Goal: Task Accomplishment & Management: Use online tool/utility

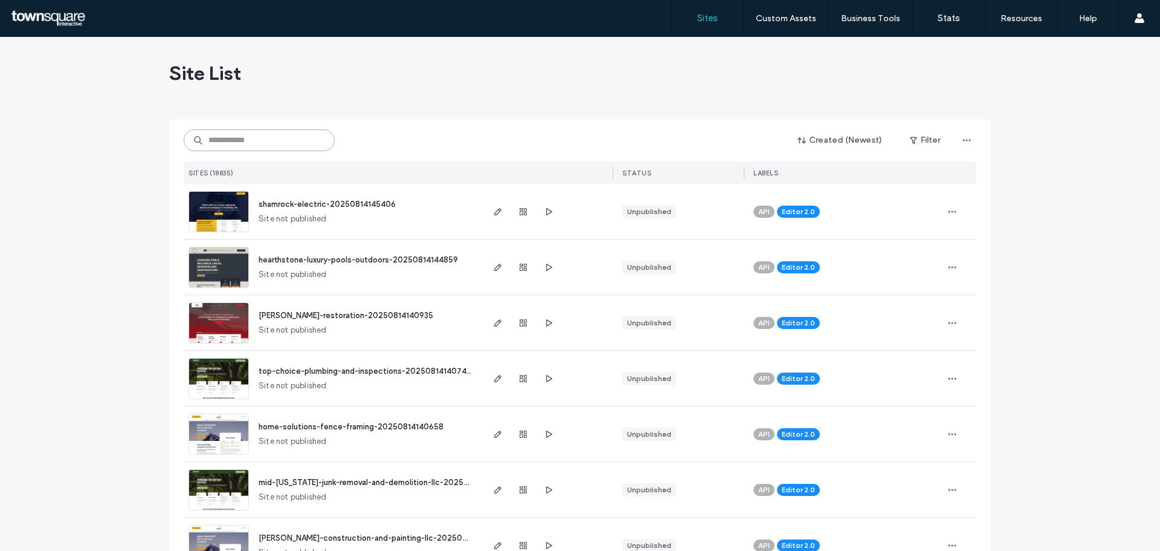
click at [259, 138] on input at bounding box center [259, 140] width 151 height 22
paste input "**********"
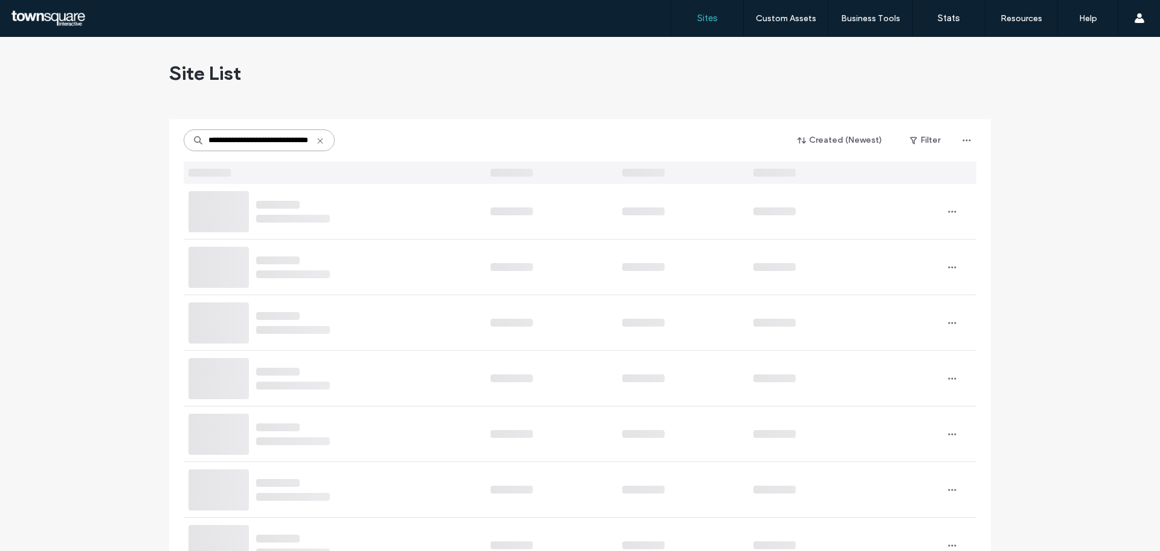
type input "**********"
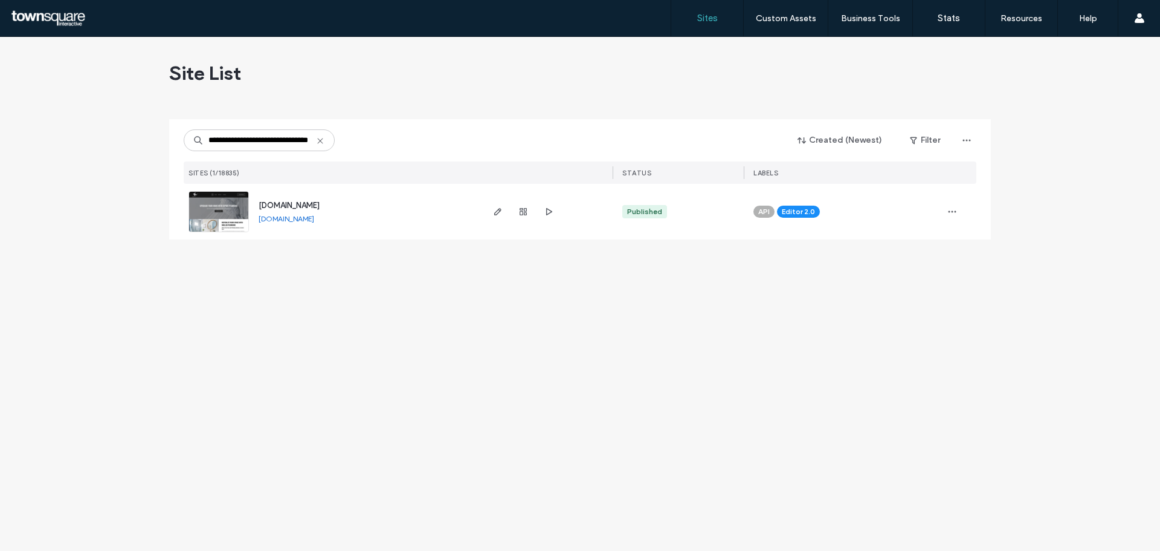
click at [315, 201] on span "[DOMAIN_NAME]" at bounding box center [289, 205] width 61 height 9
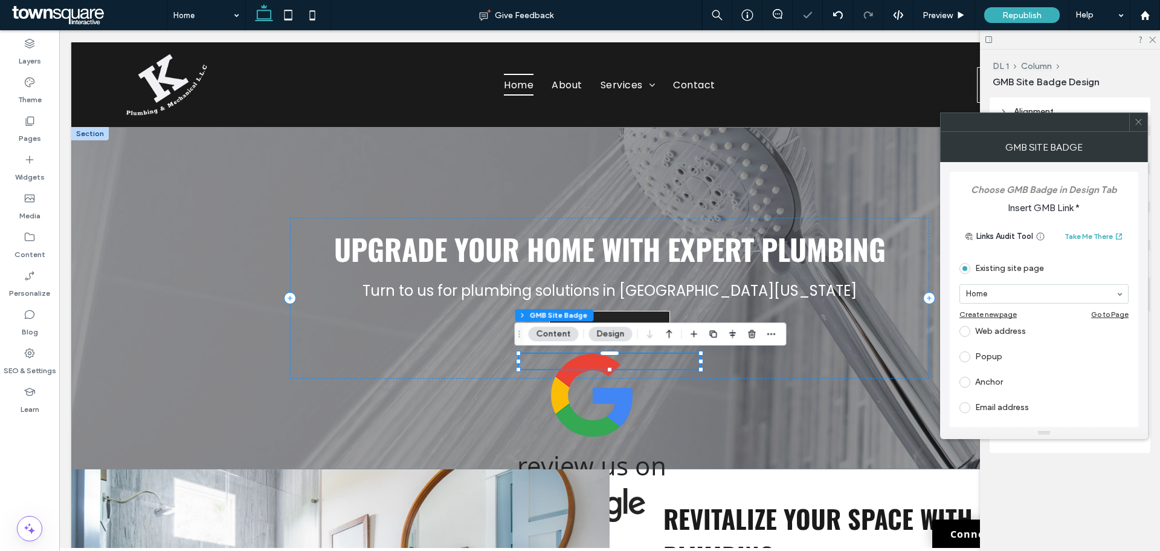
click at [595, 407] on img at bounding box center [592, 438] width 146 height 168
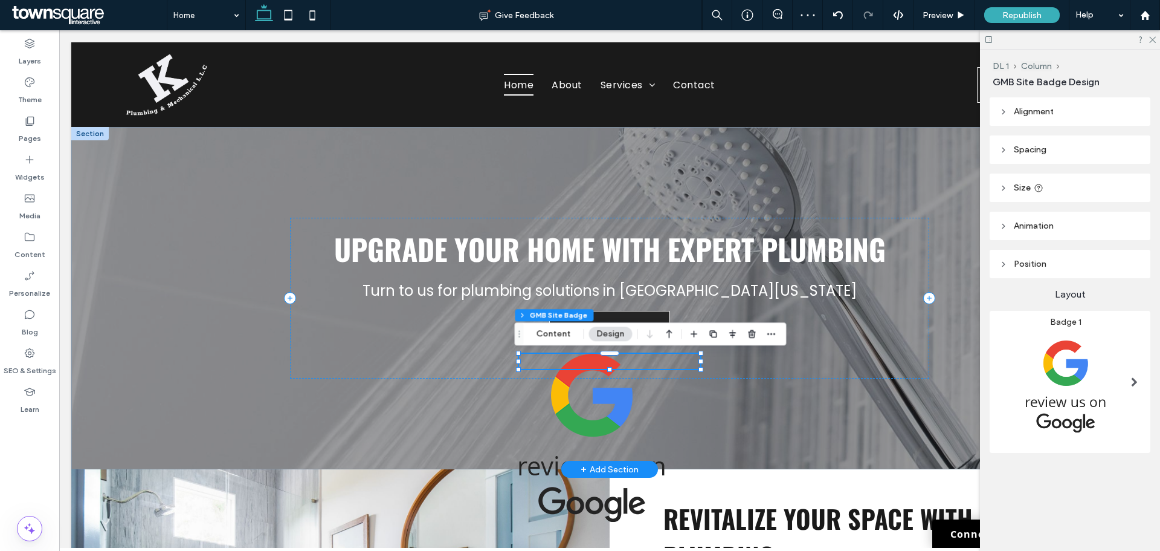
click at [584, 411] on img at bounding box center [592, 438] width 146 height 168
click at [584, 406] on img at bounding box center [592, 438] width 146 height 168
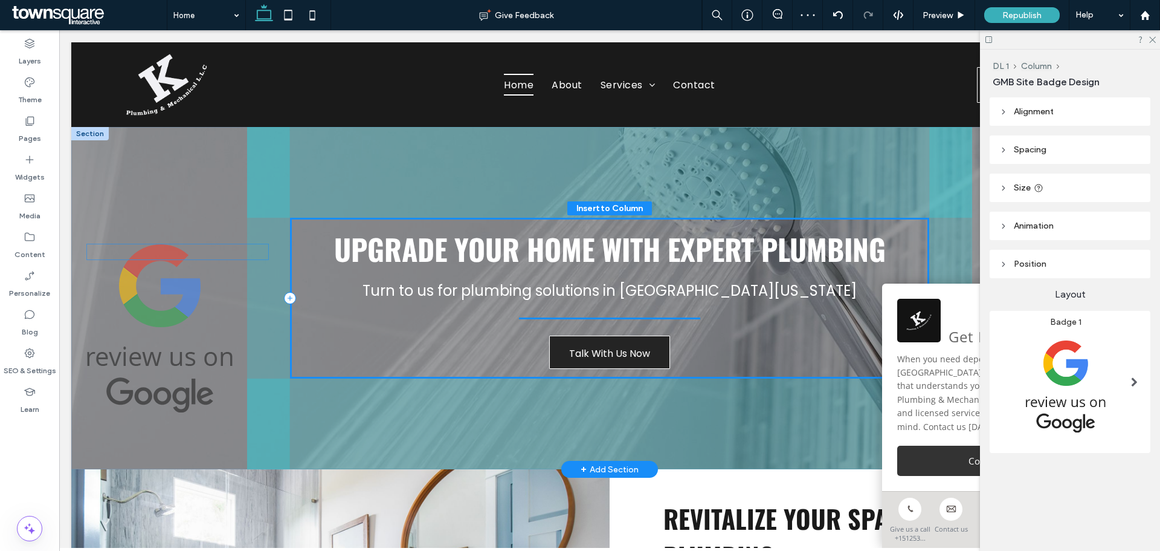
drag, startPoint x: 587, startPoint y: 407, endPoint x: 158, endPoint y: 296, distance: 442.5
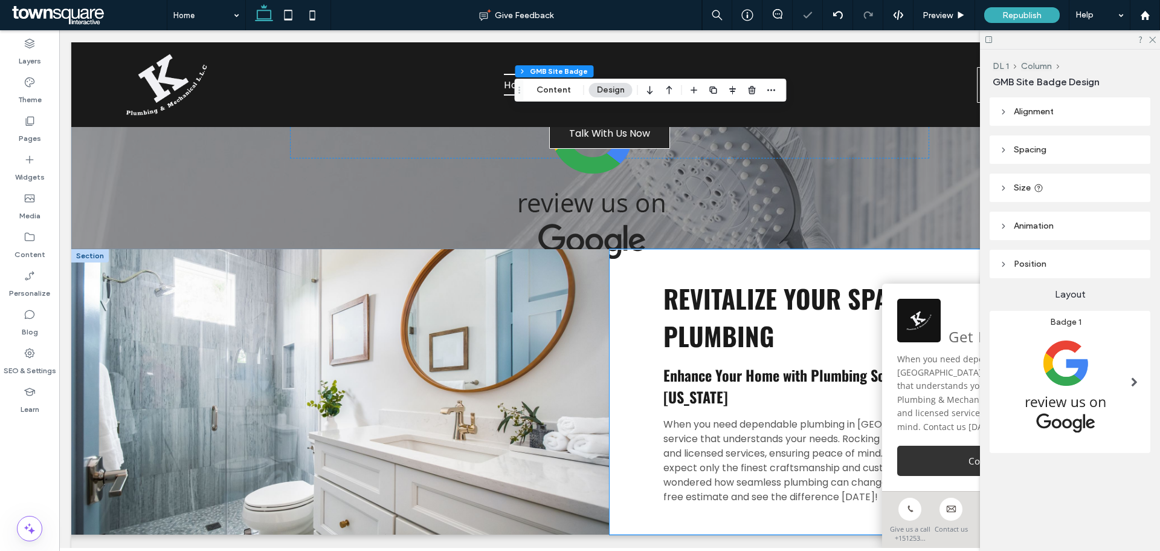
scroll to position [242, 0]
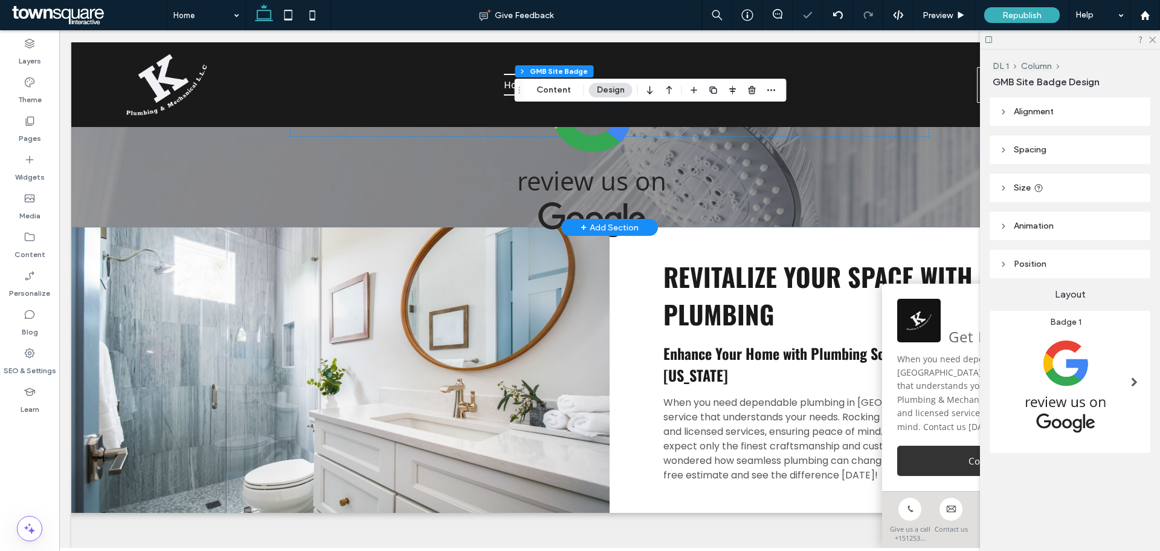
click at [586, 173] on img at bounding box center [592, 153] width 146 height 168
click at [833, 19] on icon at bounding box center [838, 15] width 10 height 10
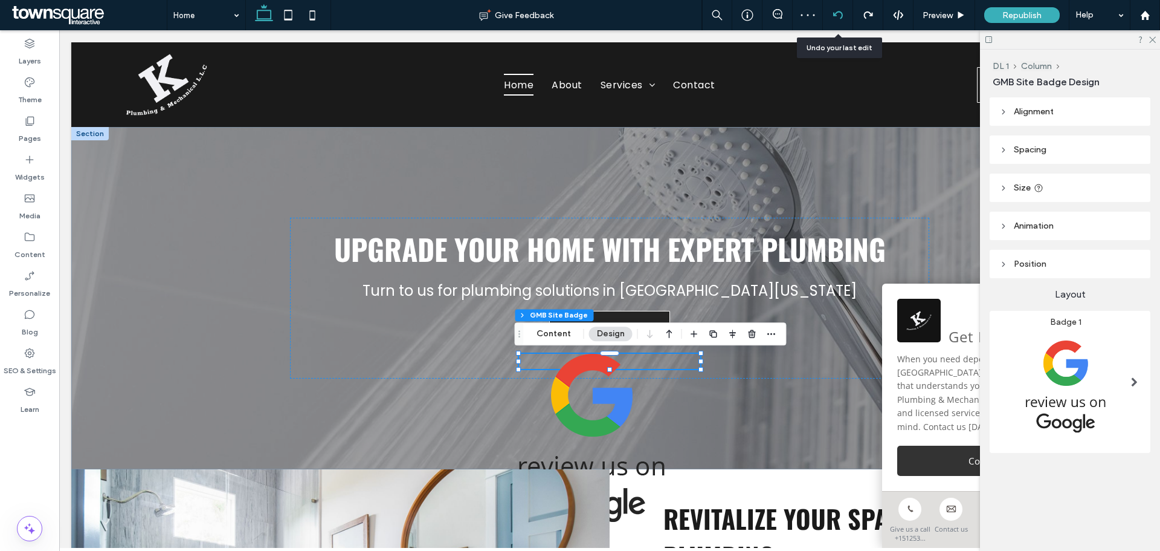
scroll to position [0, 0]
click at [838, 12] on use at bounding box center [838, 15] width 10 height 8
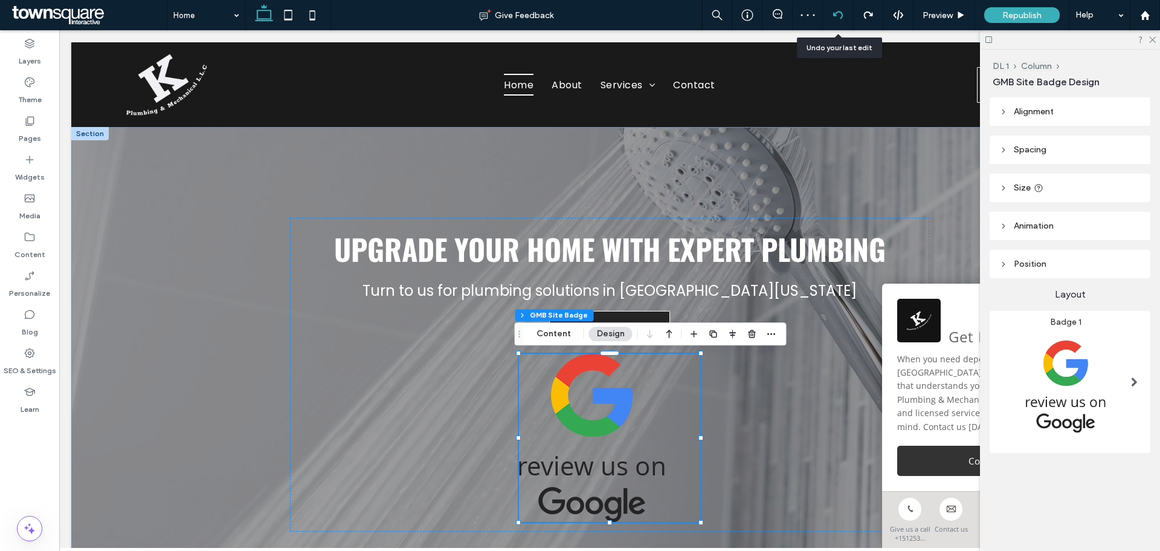
click at [838, 9] on div at bounding box center [838, 15] width 30 height 30
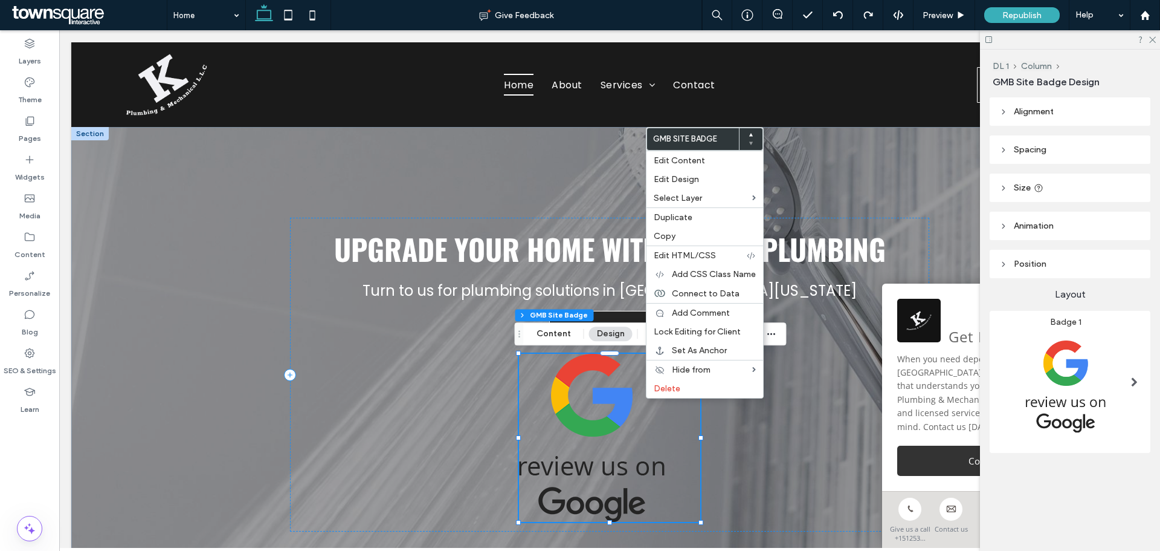
click at [616, 404] on img at bounding box center [592, 438] width 146 height 168
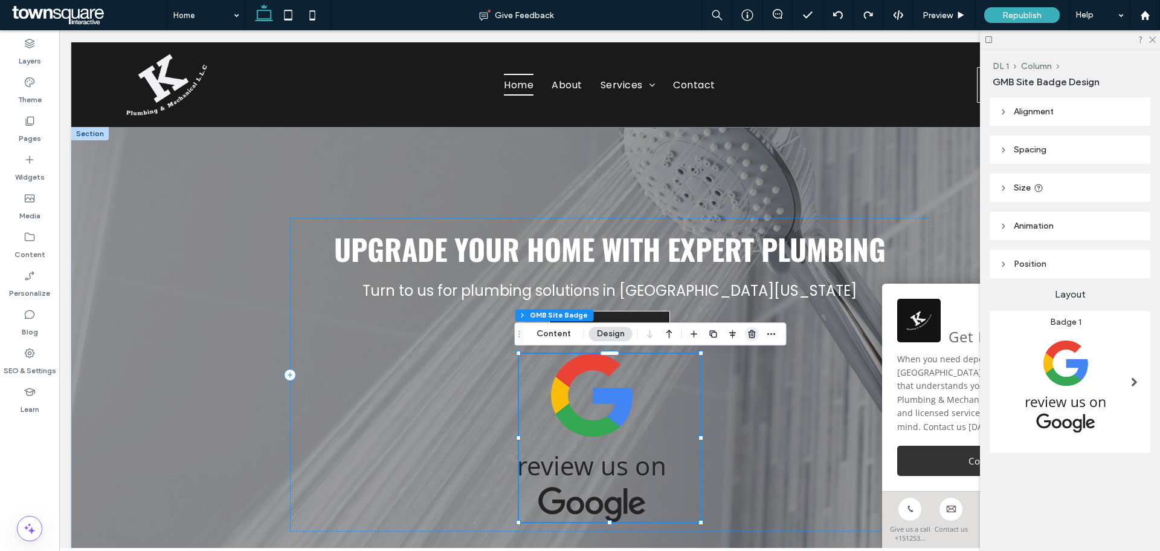
click at [754, 335] on use "button" at bounding box center [751, 334] width 7 height 8
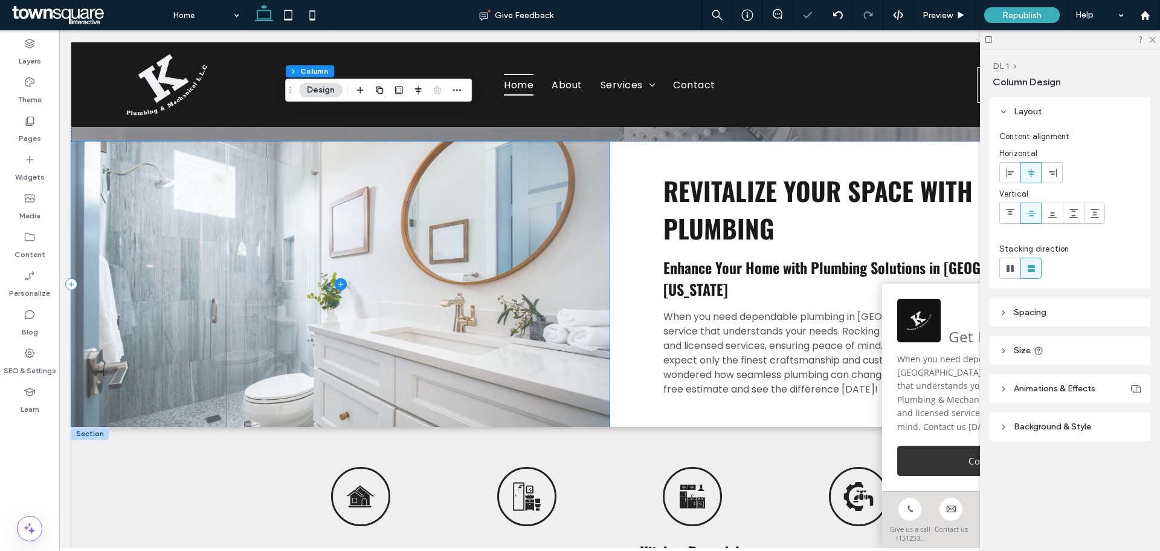
scroll to position [544, 0]
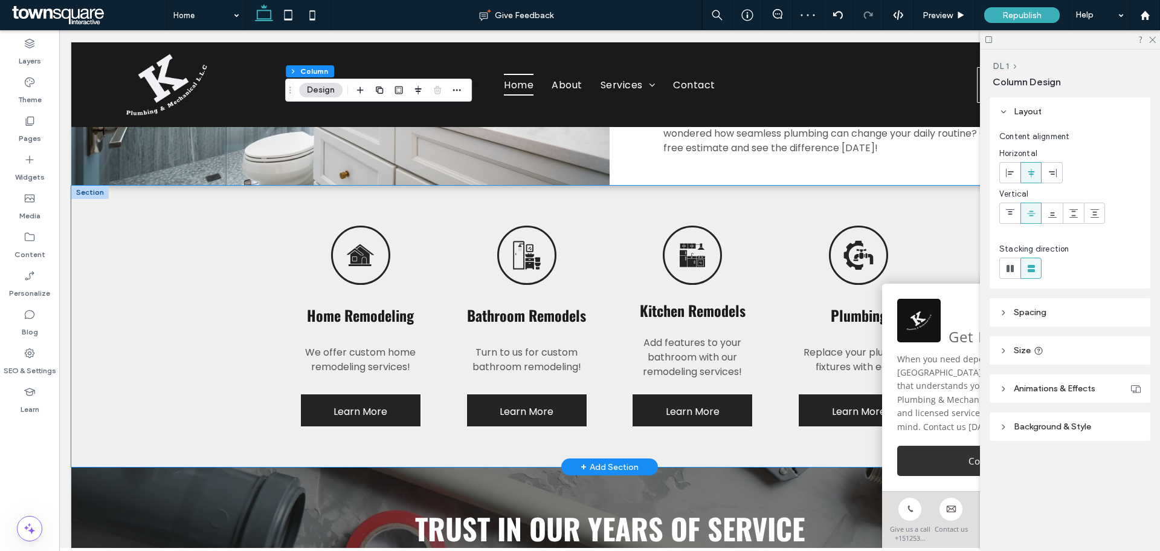
click at [219, 296] on div "Home Remodeling We offer custom home remodeling services! Learn More Bathroom R…" at bounding box center [609, 326] width 1077 height 281
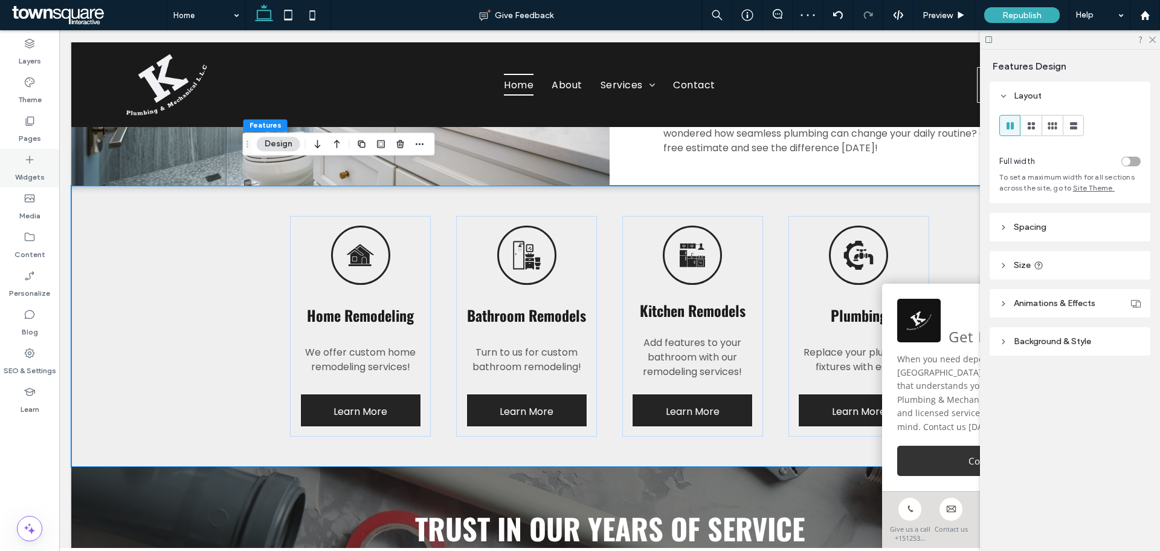
click at [22, 176] on label "Widgets" at bounding box center [30, 174] width 30 height 17
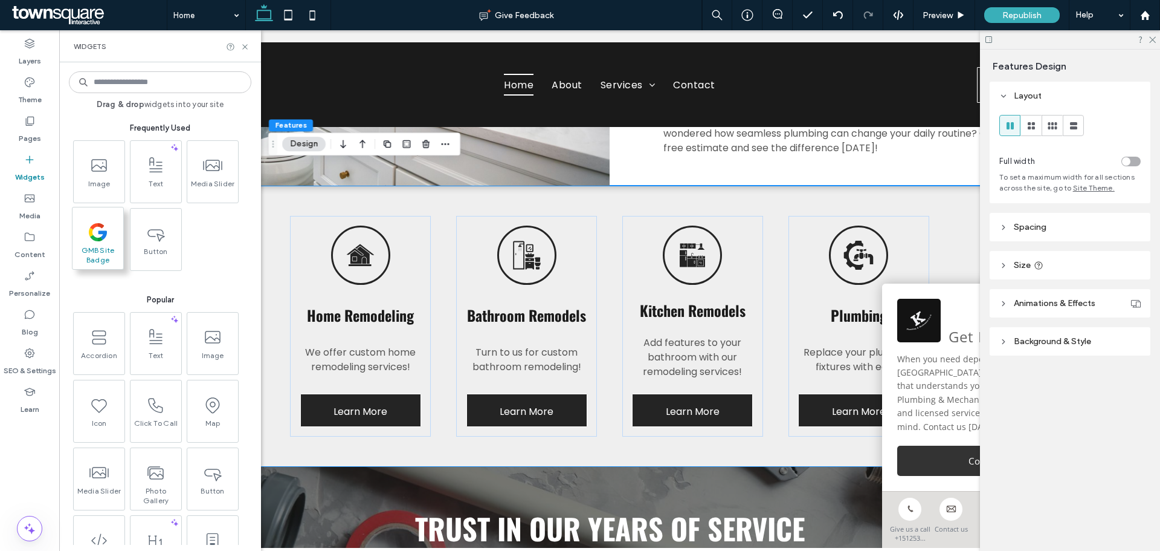
click at [97, 243] on span at bounding box center [98, 231] width 51 height 27
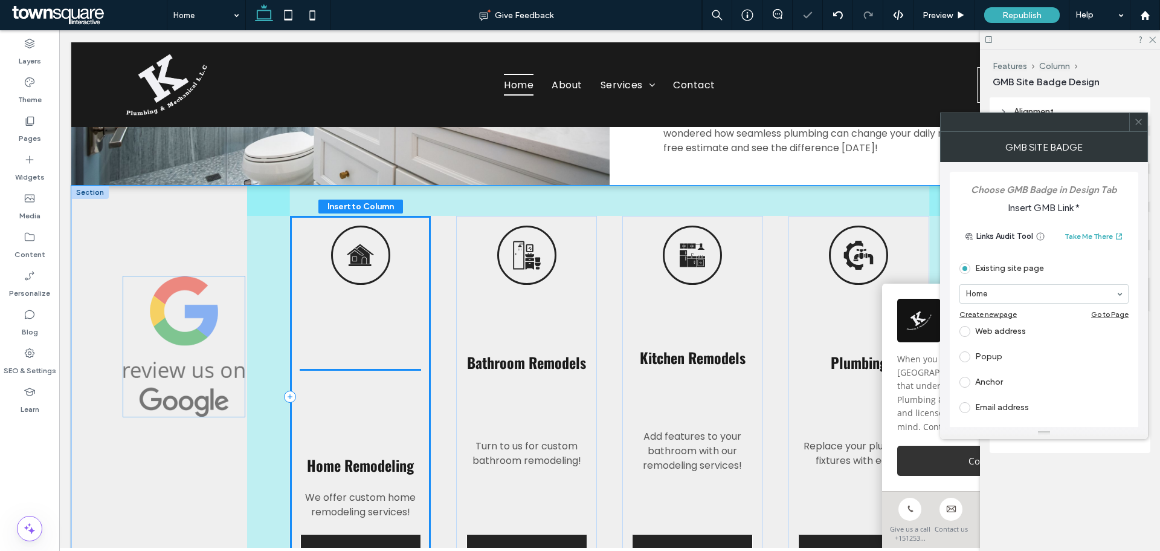
drag, startPoint x: 346, startPoint y: 319, endPoint x: 156, endPoint y: 319, distance: 190.4
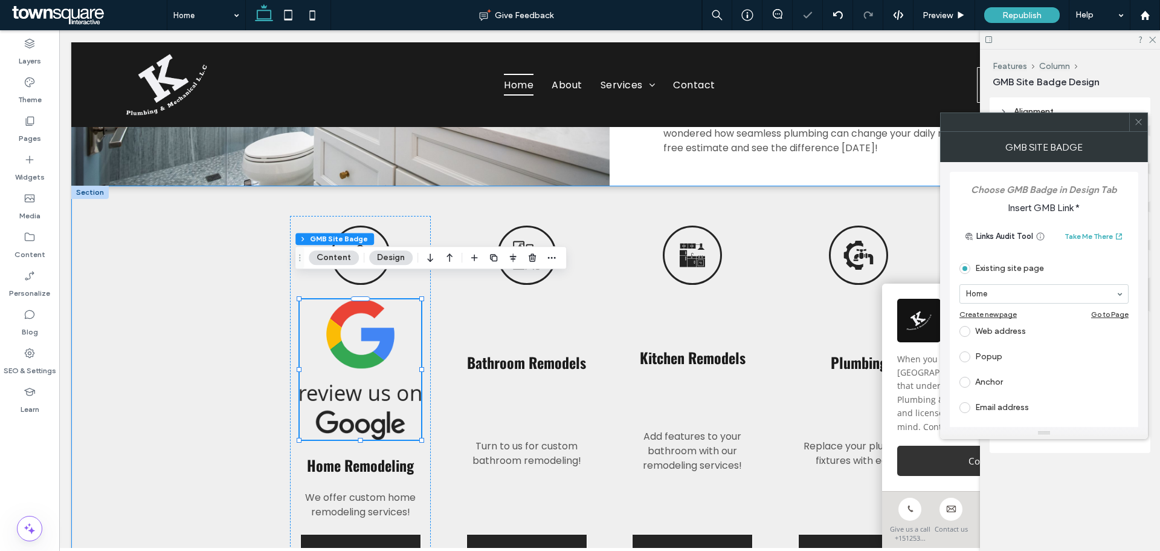
click at [121, 319] on div "Home Remodeling We offer custom home remodeling services! Learn More Bathroom R…" at bounding box center [609, 396] width 1077 height 421
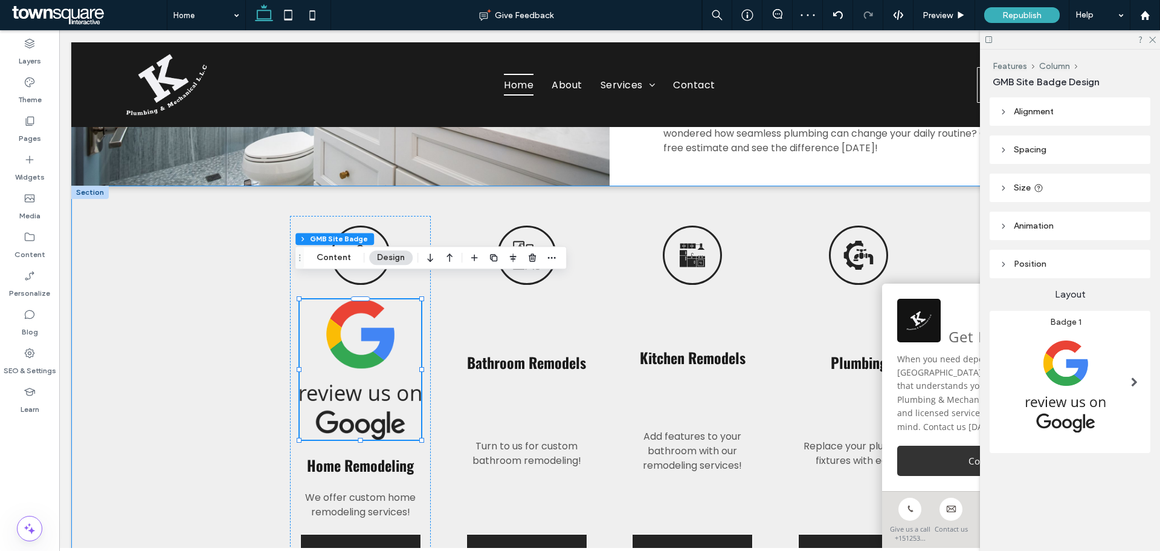
click at [230, 335] on div "Home Remodeling We offer custom home remodeling services! Learn More Bathroom R…" at bounding box center [609, 396] width 1077 height 421
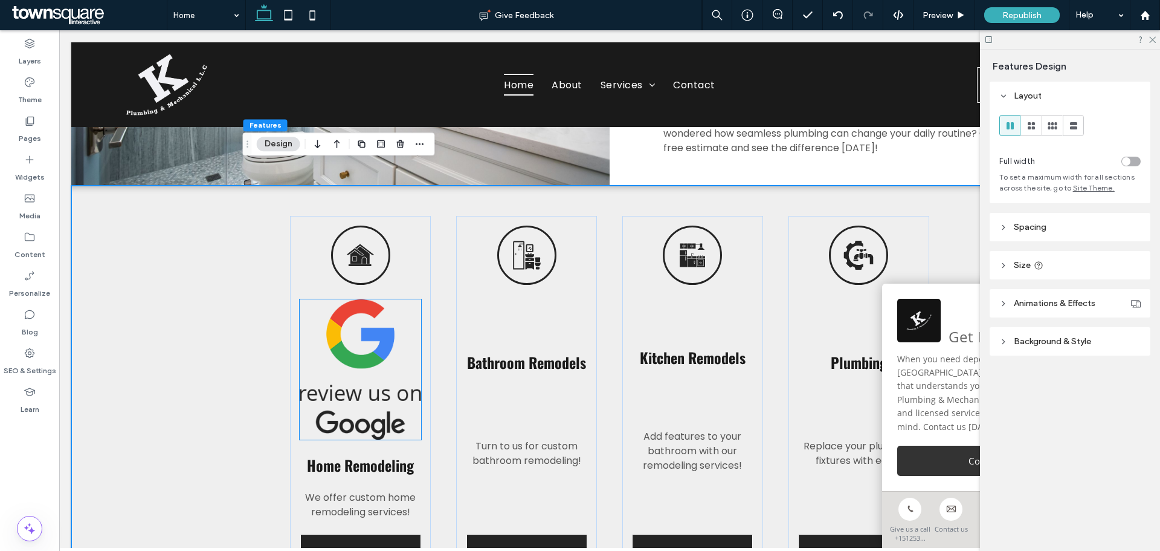
click at [348, 329] on img at bounding box center [360, 369] width 121 height 140
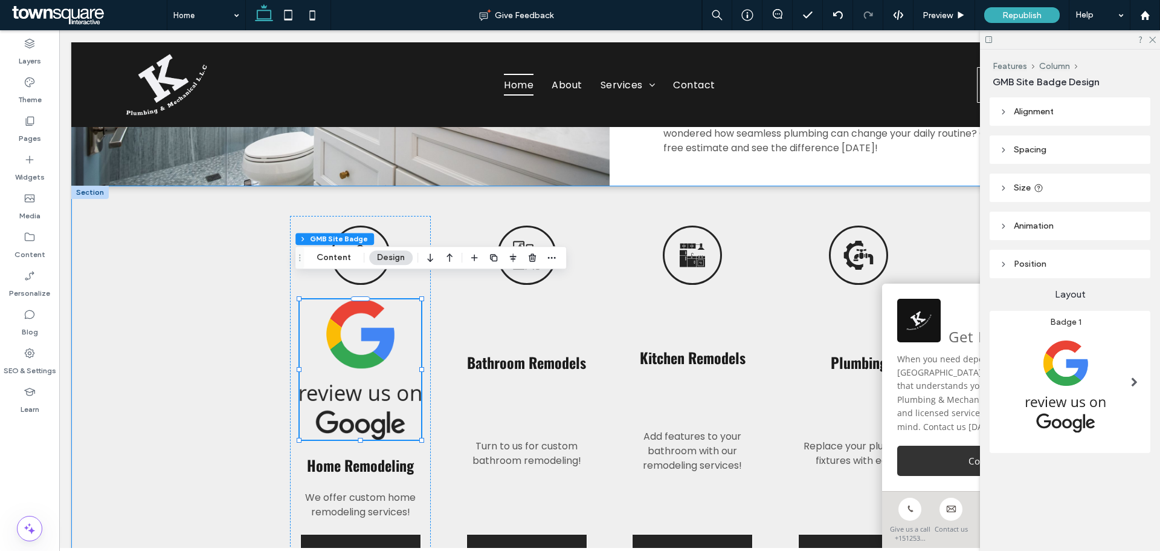
click at [85, 334] on div "Home Remodeling We offer custom home remodeling services! Learn More Bathroom R…" at bounding box center [609, 396] width 1077 height 421
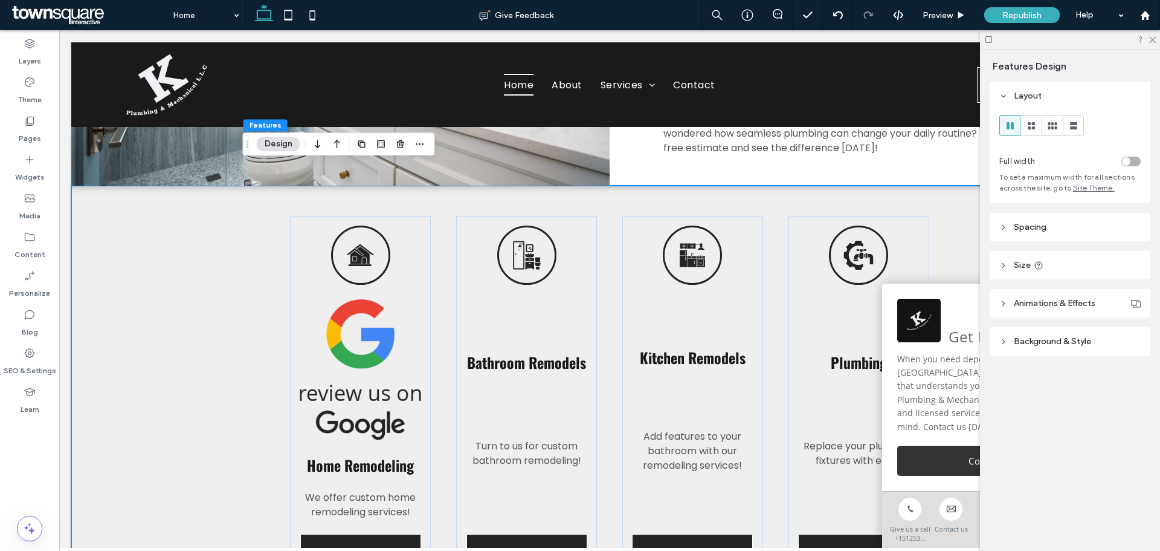
click at [69, 333] on body "**********" at bounding box center [609, 421] width 1101 height 1871
click at [141, 332] on div "Home Remodeling We offer custom home remodeling services! Learn More Bathroom R…" at bounding box center [609, 396] width 1077 height 421
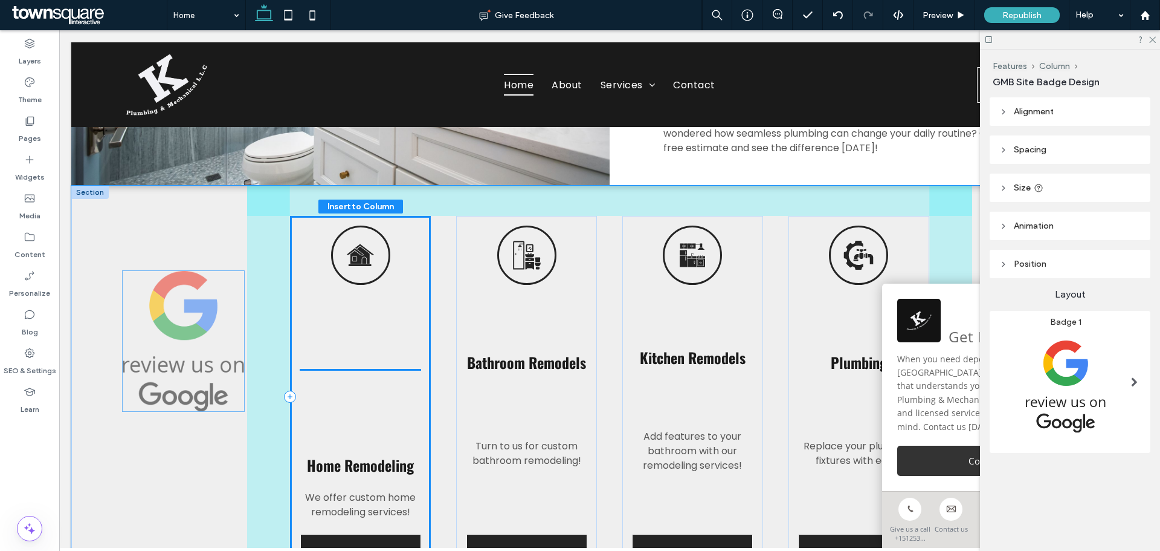
drag, startPoint x: 338, startPoint y: 334, endPoint x: 166, endPoint y: 327, distance: 172.4
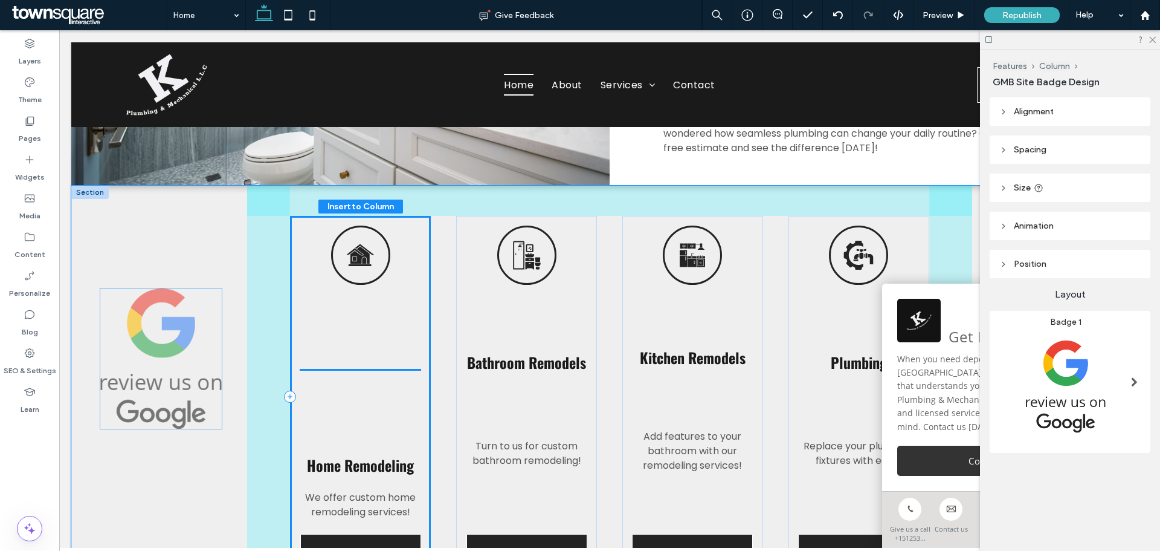
drag, startPoint x: 293, startPoint y: 338, endPoint x: 132, endPoint y: 340, distance: 160.8
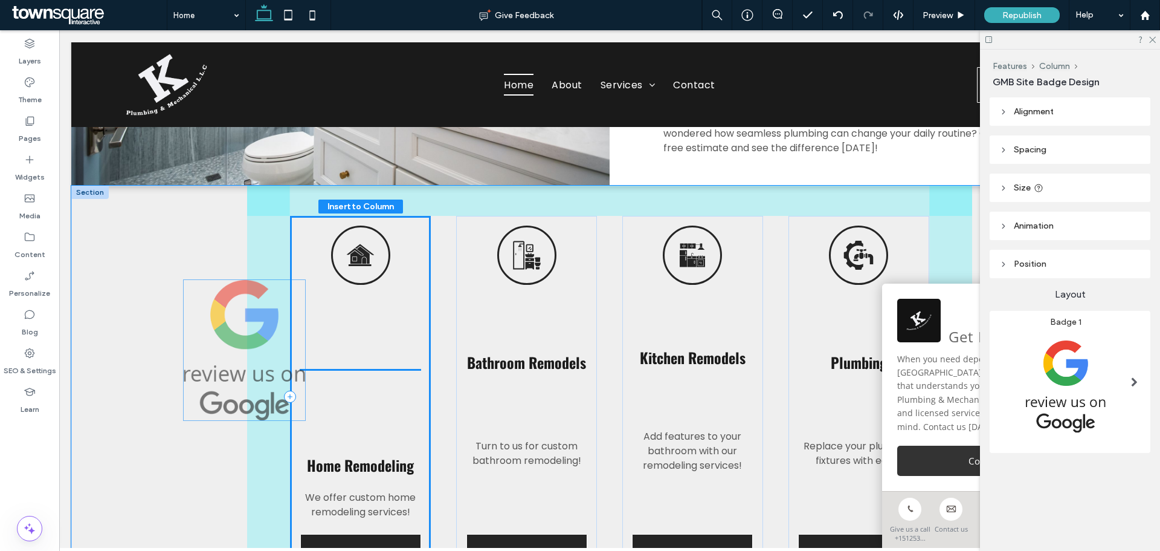
drag, startPoint x: 342, startPoint y: 335, endPoint x: 166, endPoint y: 337, distance: 176.5
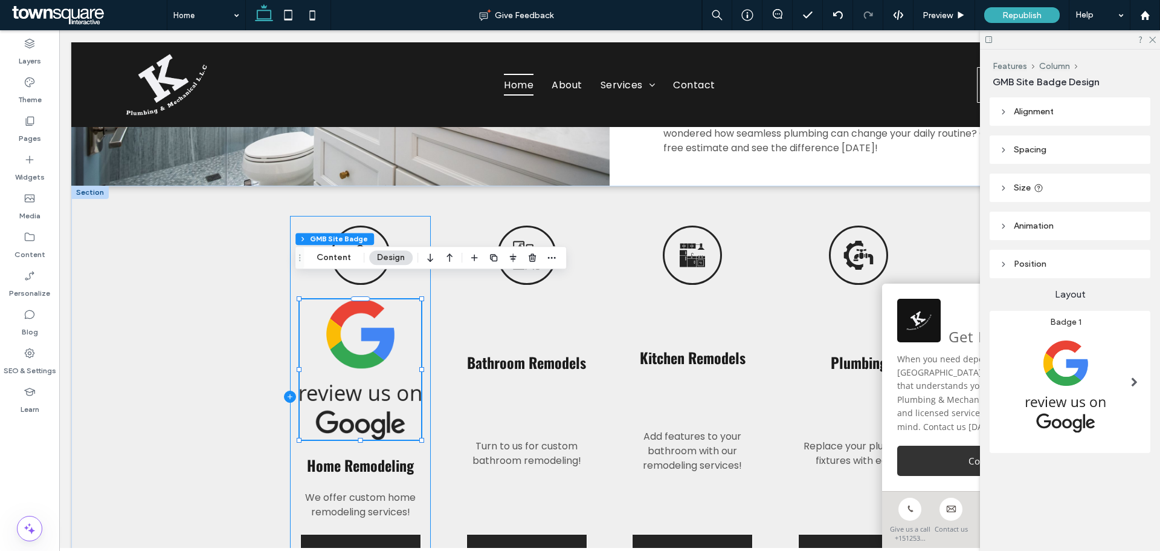
click at [290, 394] on icon at bounding box center [290, 396] width 1 height 5
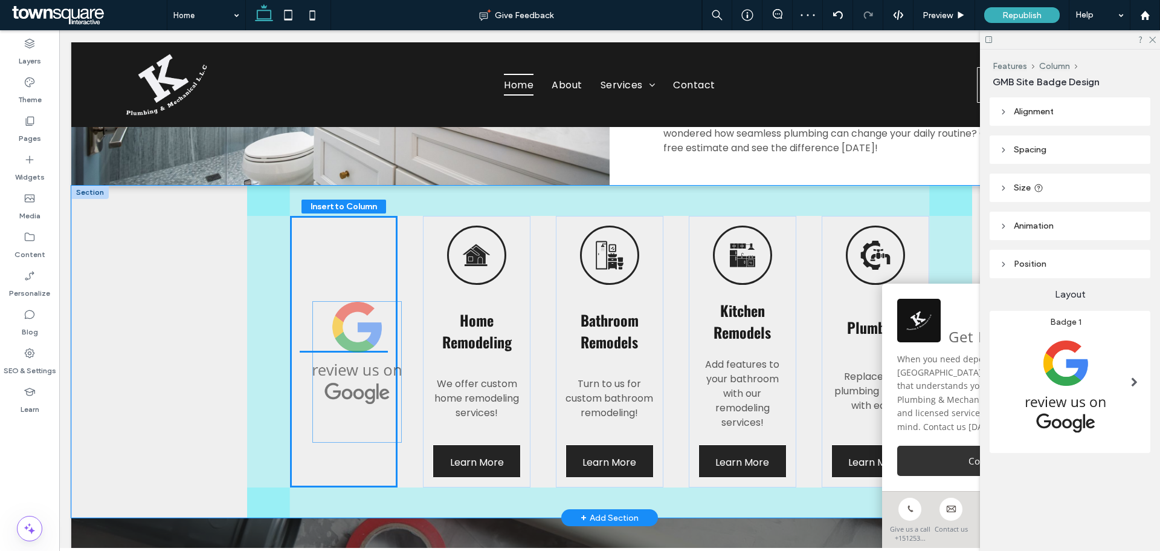
drag, startPoint x: 459, startPoint y: 322, endPoint x: 329, endPoint y: 343, distance: 132.3
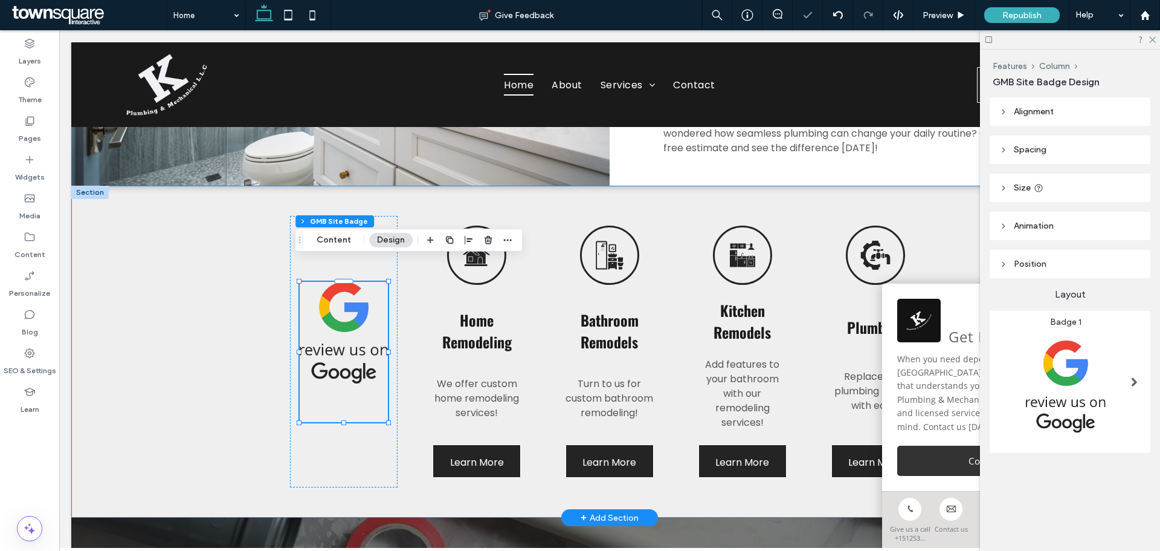
click at [163, 337] on div "Home Remodeling We offer custom home remodeling services! Learn More Bathroom R…" at bounding box center [609, 352] width 1077 height 332
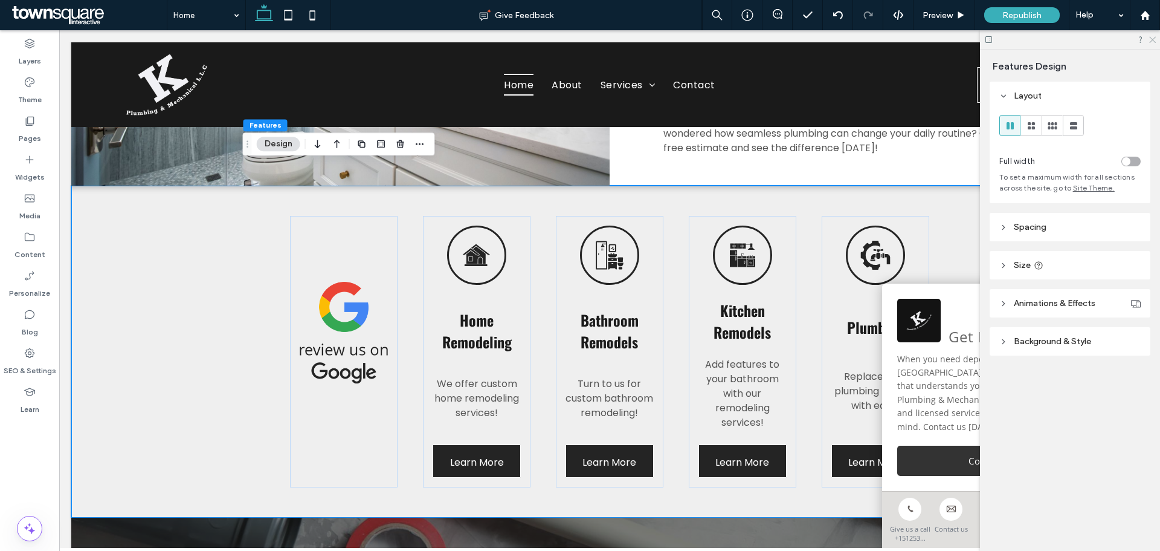
click at [1151, 42] on use at bounding box center [1153, 40] width 7 height 7
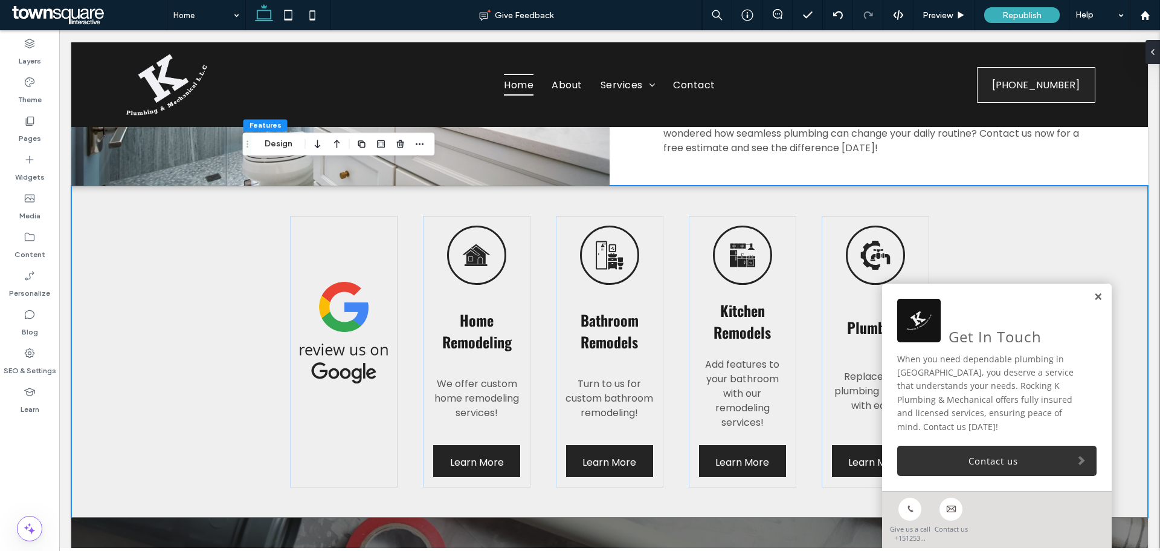
click at [1094, 297] on link at bounding box center [1098, 297] width 9 height 10
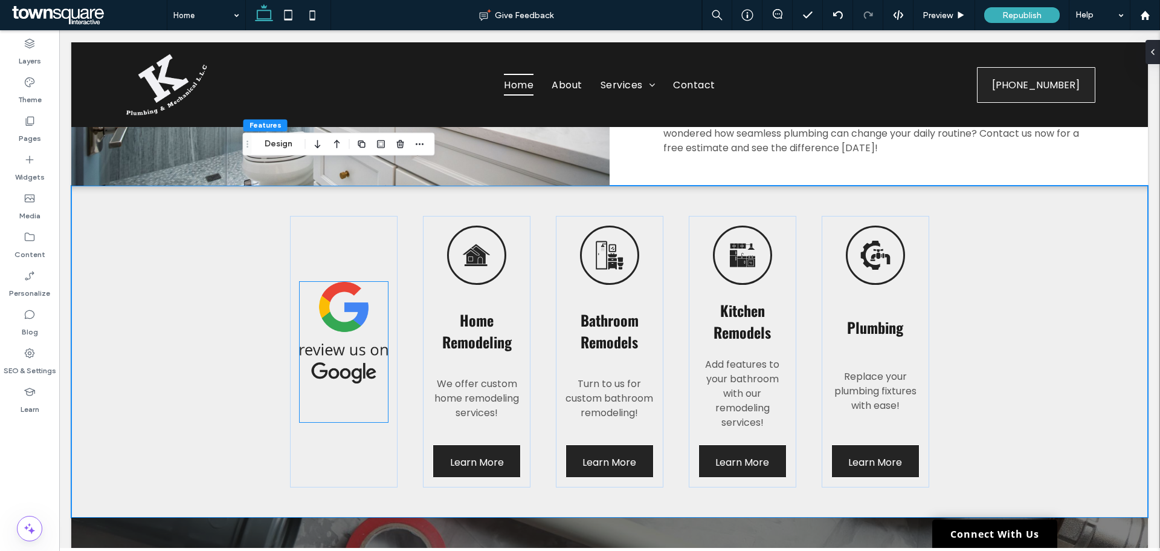
click at [352, 300] on img at bounding box center [344, 333] width 88 height 102
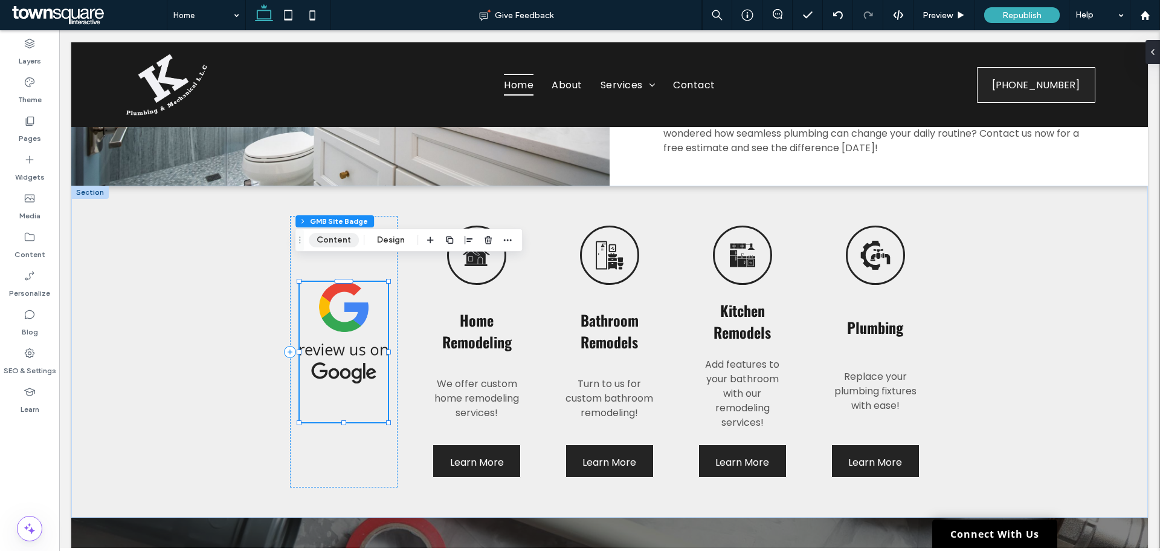
click at [337, 234] on button "Content" at bounding box center [334, 240] width 50 height 15
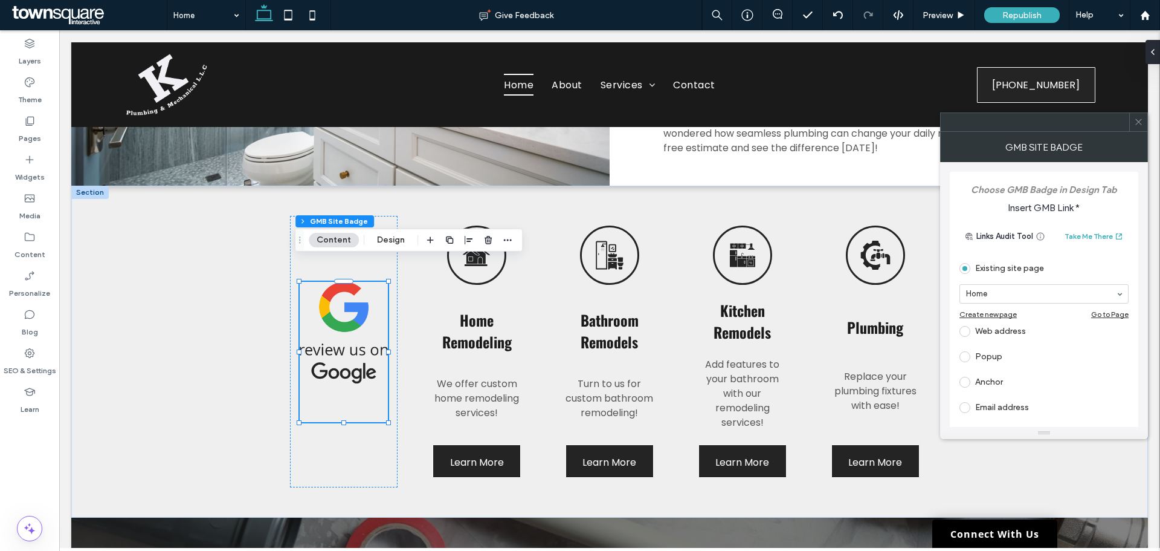
click at [965, 331] on span at bounding box center [965, 331] width 11 height 11
click at [983, 320] on input "url" at bounding box center [1041, 317] width 162 height 16
paste input "**********"
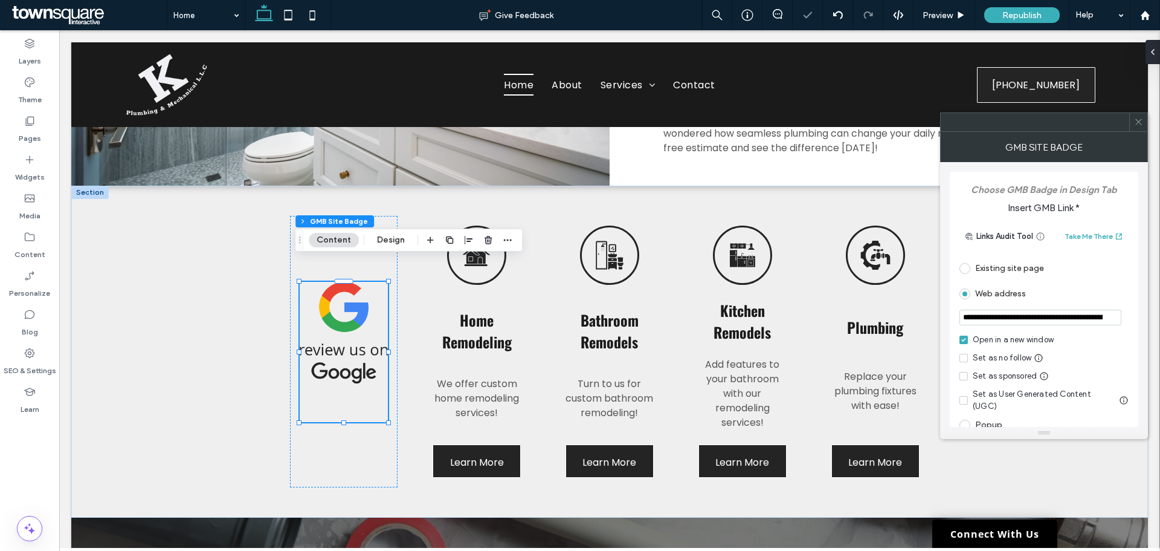
scroll to position [0, 2048]
type input "**********"
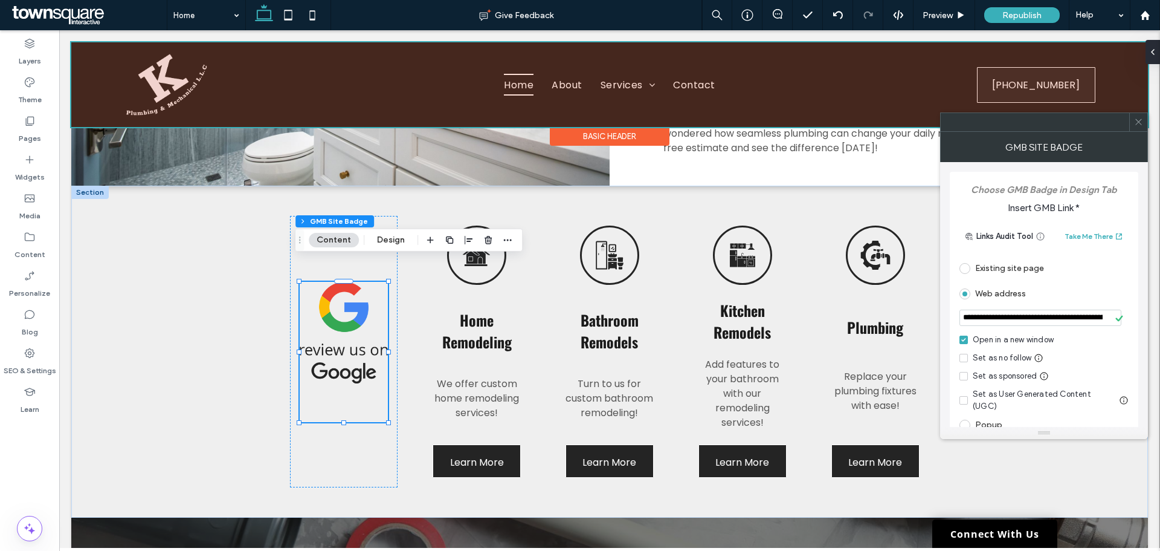
click at [876, 80] on div at bounding box center [609, 84] width 1077 height 85
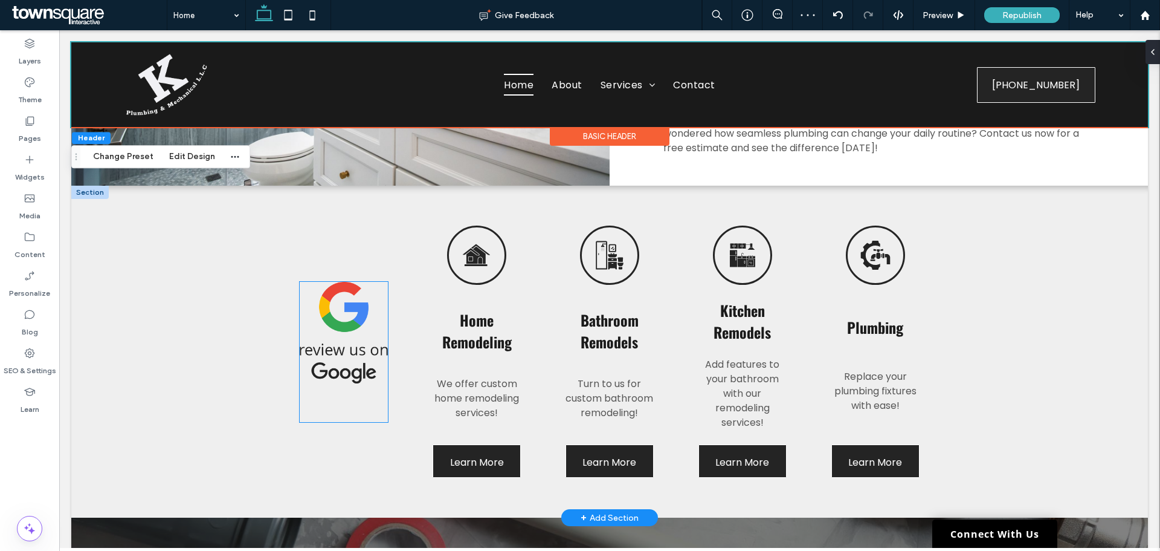
click at [353, 291] on img at bounding box center [344, 333] width 88 height 102
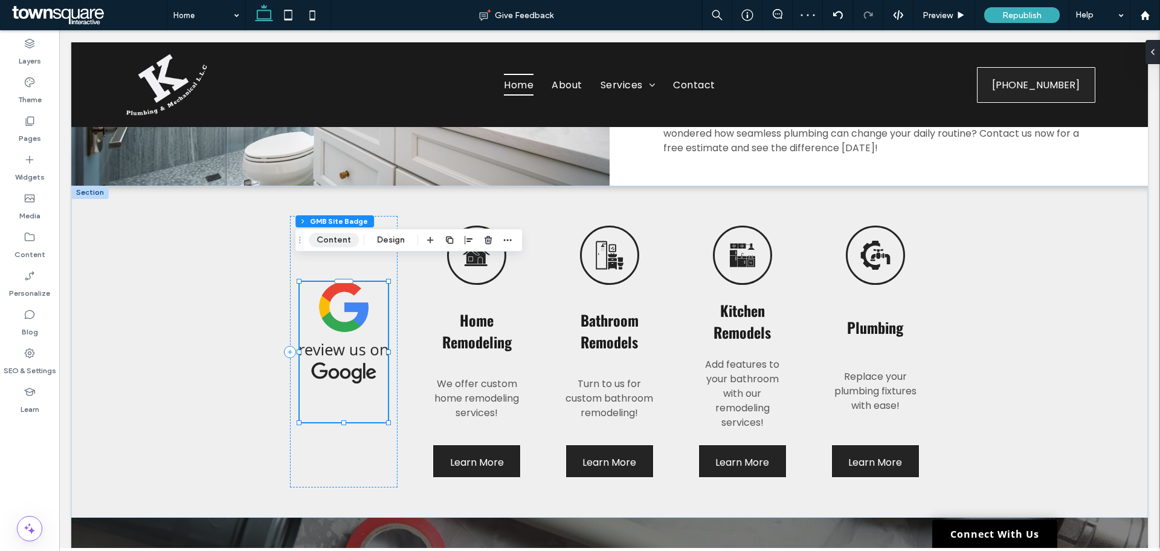
click at [329, 237] on button "Content" at bounding box center [334, 240] width 50 height 15
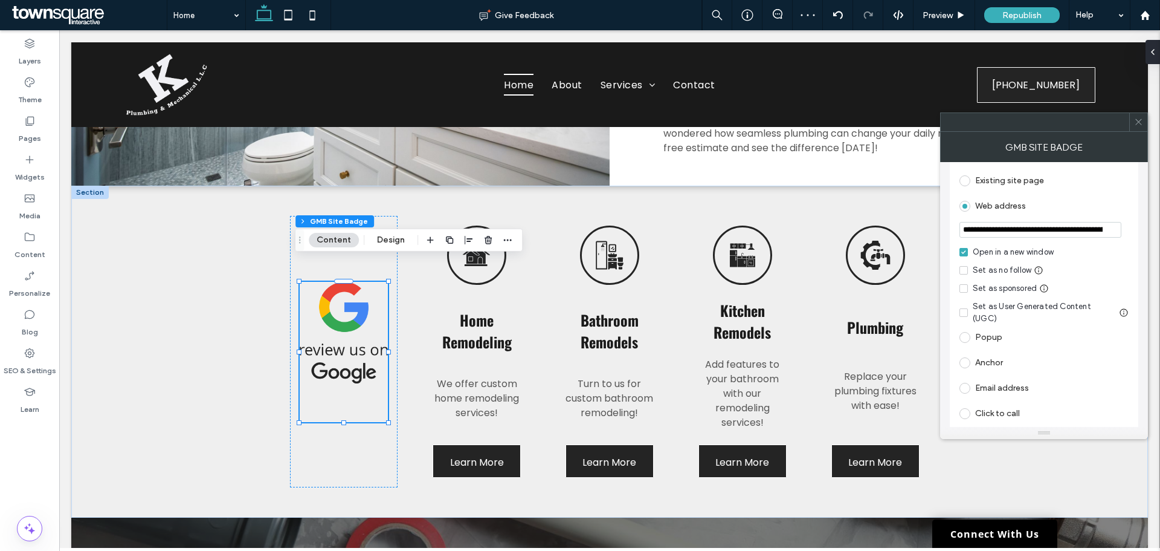
scroll to position [112, 0]
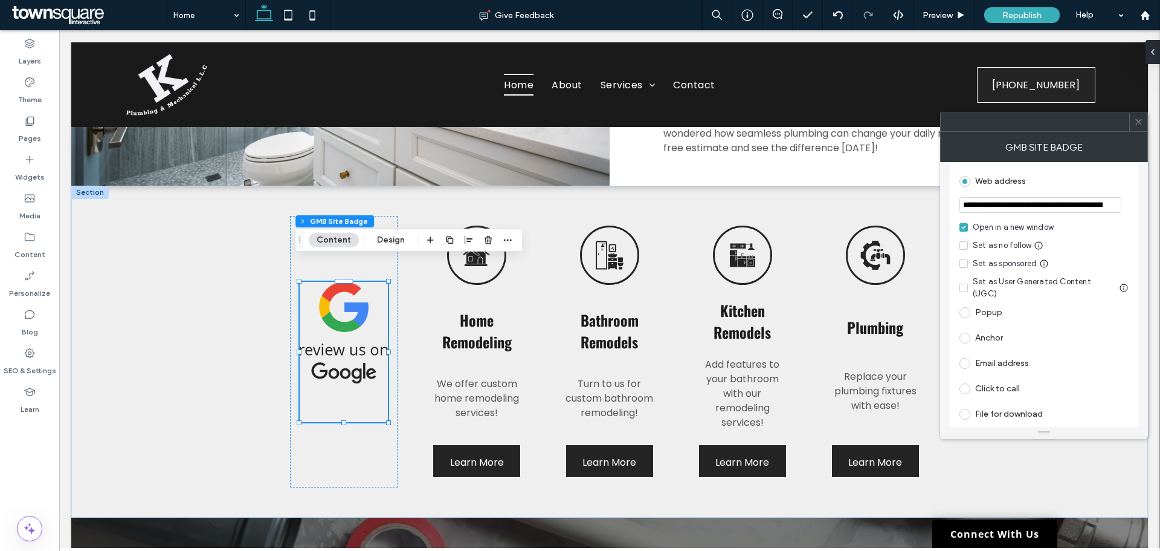
click at [1140, 121] on icon at bounding box center [1138, 121] width 9 height 9
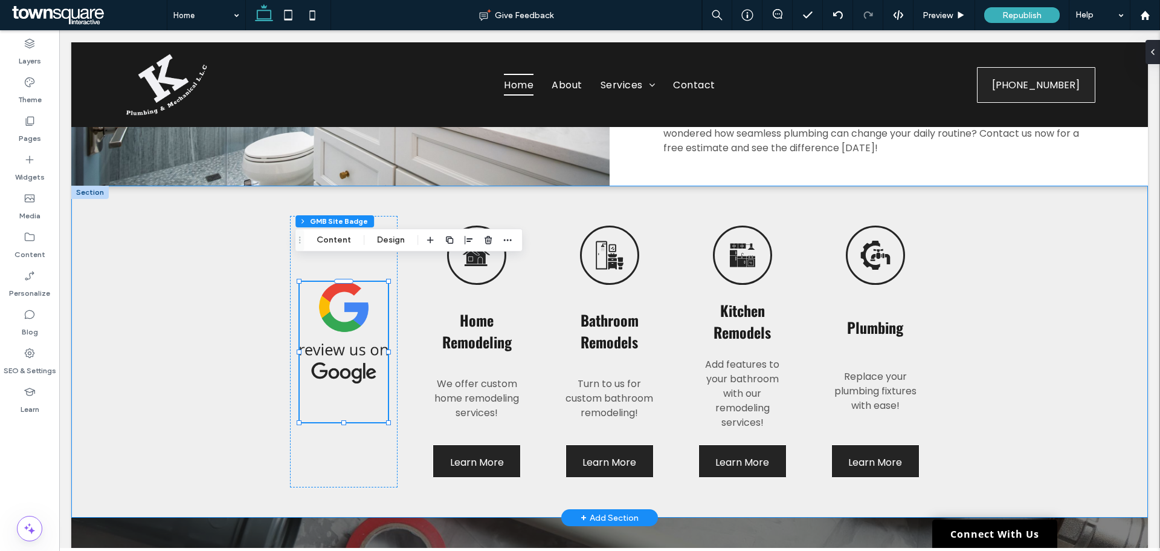
click at [1063, 298] on div "Home Remodeling We offer custom home remodeling services! Learn More Bathroom R…" at bounding box center [609, 352] width 1077 height 332
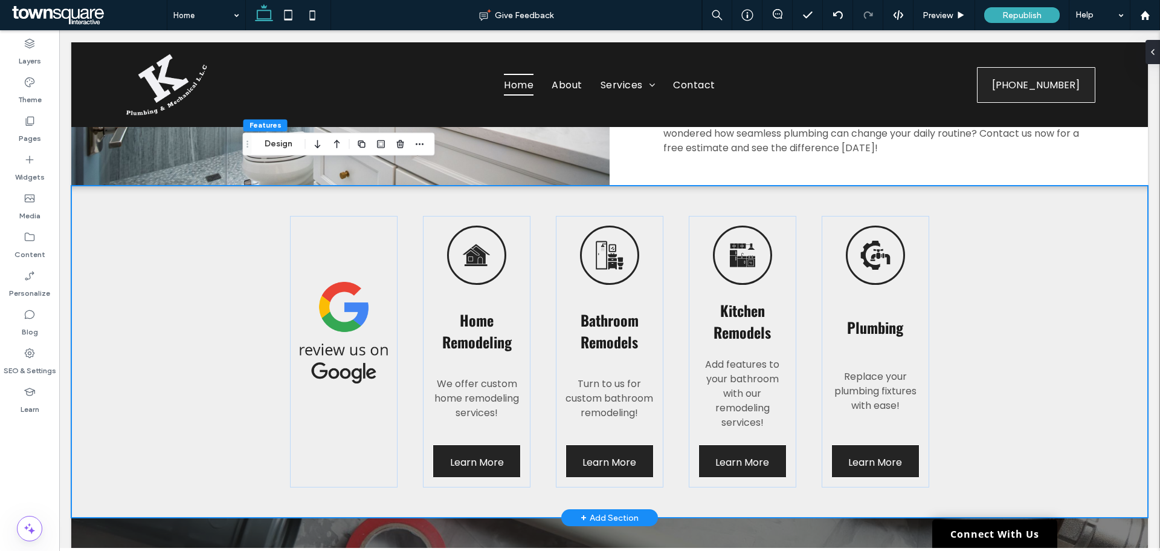
drag, startPoint x: 331, startPoint y: 201, endPoint x: 248, endPoint y: 190, distance: 84.1
click at [248, 190] on div "Home Remodeling We offer custom home remodeling services! Learn More Bathroom R…" at bounding box center [609, 352] width 725 height 332
drag, startPoint x: 328, startPoint y: 206, endPoint x: 289, endPoint y: 204, distance: 39.3
click at [268, 209] on div "Home Remodeling We offer custom home remodeling services! Learn More Bathroom R…" at bounding box center [609, 352] width 725 height 332
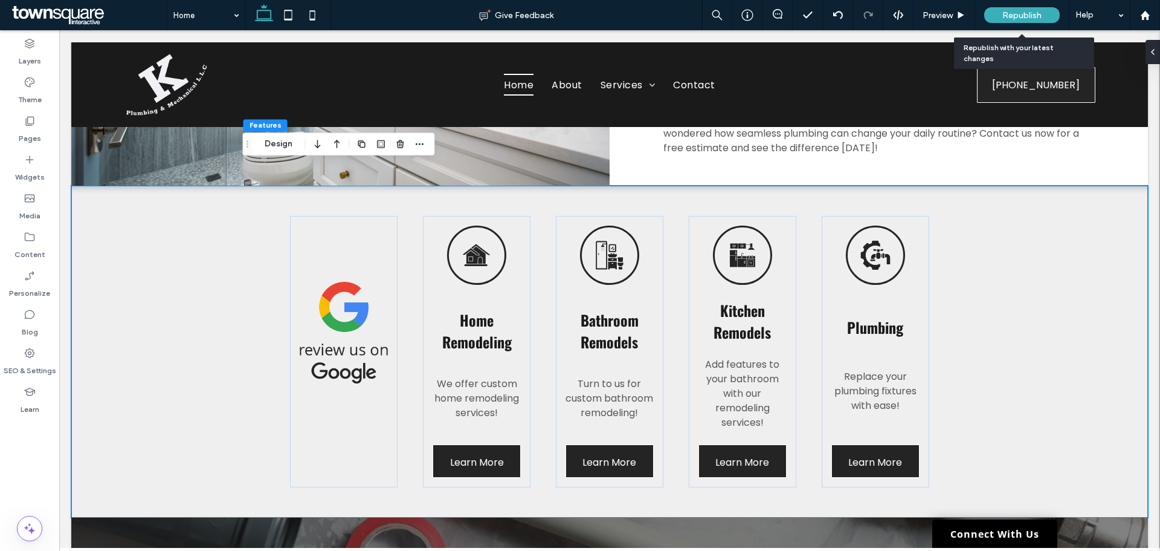
click at [1018, 13] on span "Republish" at bounding box center [1022, 15] width 39 height 10
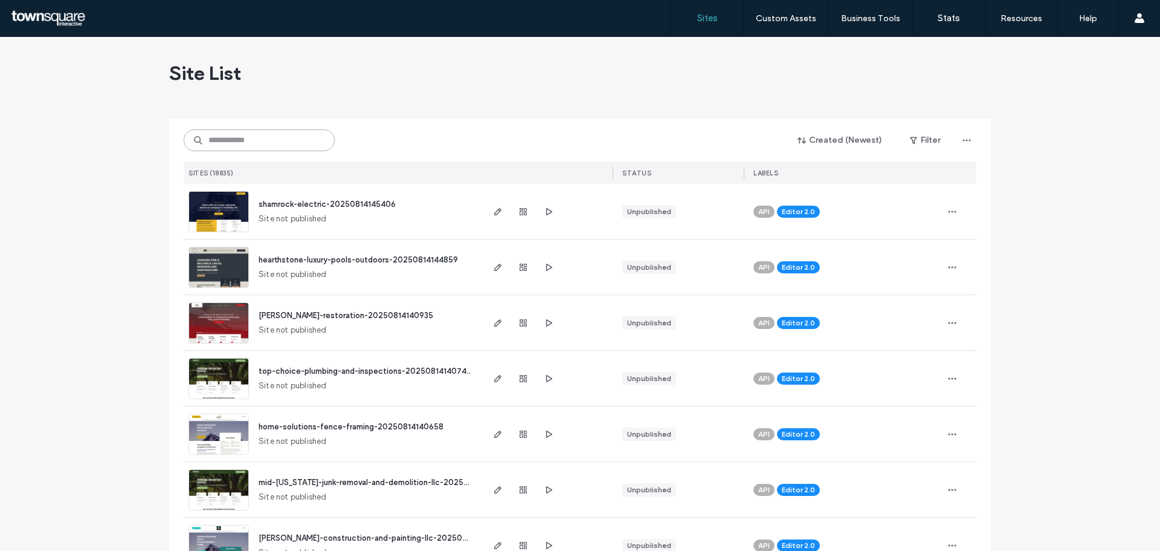
click at [206, 149] on input at bounding box center [259, 140] width 151 height 22
paste input "**********"
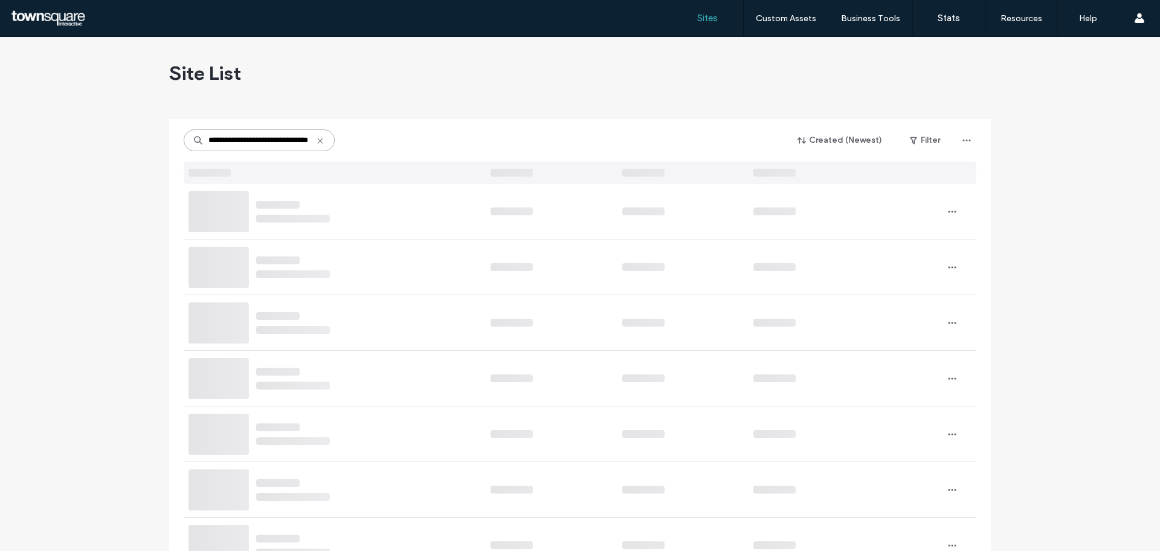
type input "**********"
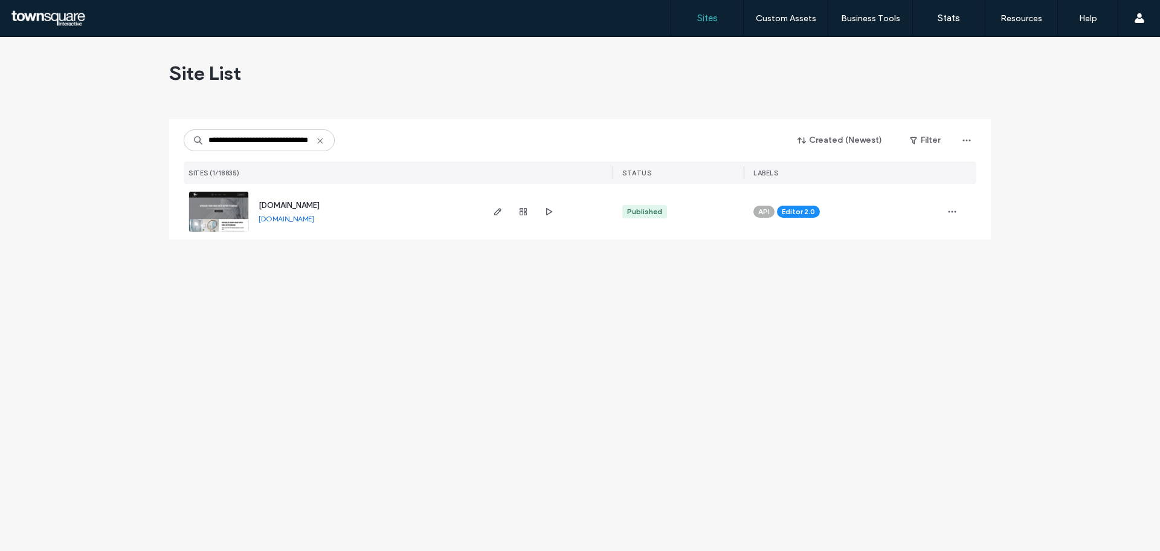
click at [209, 204] on img at bounding box center [218, 233] width 59 height 82
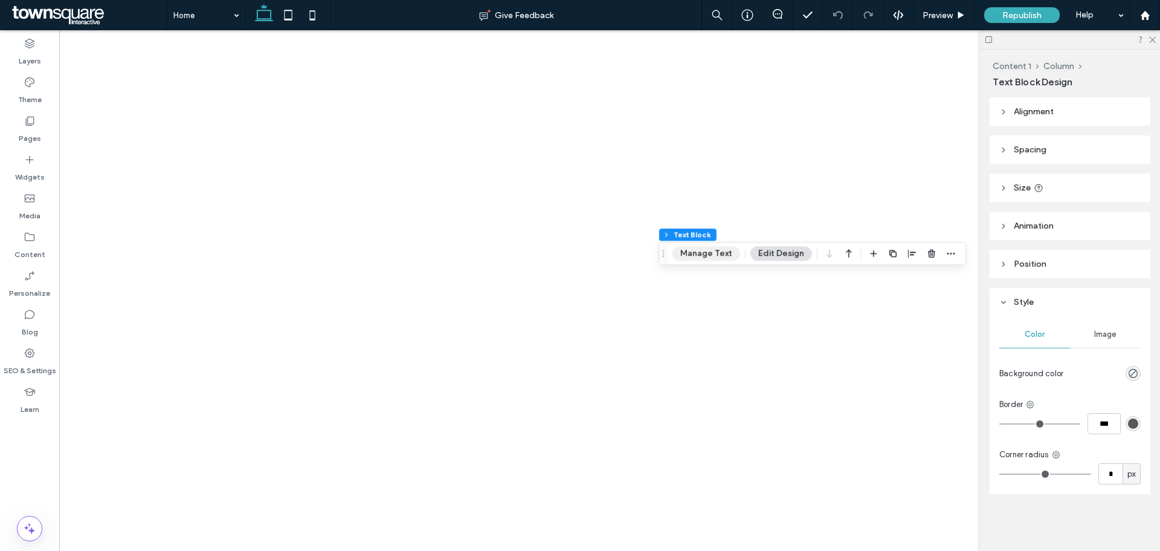
click at [705, 256] on button "Manage Text" at bounding box center [707, 253] width 68 height 15
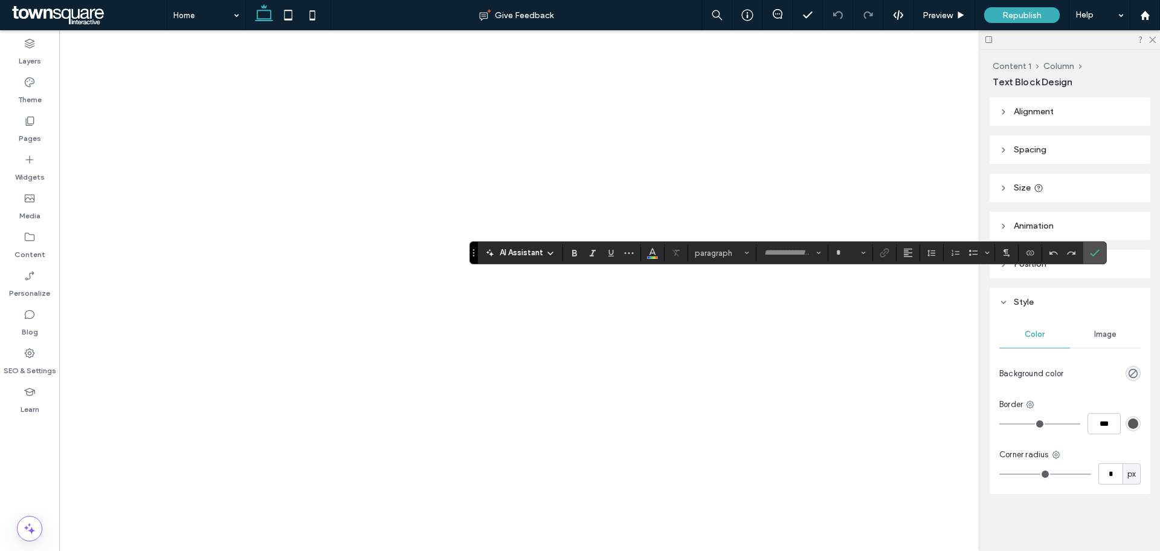
type input "*******"
type input "**"
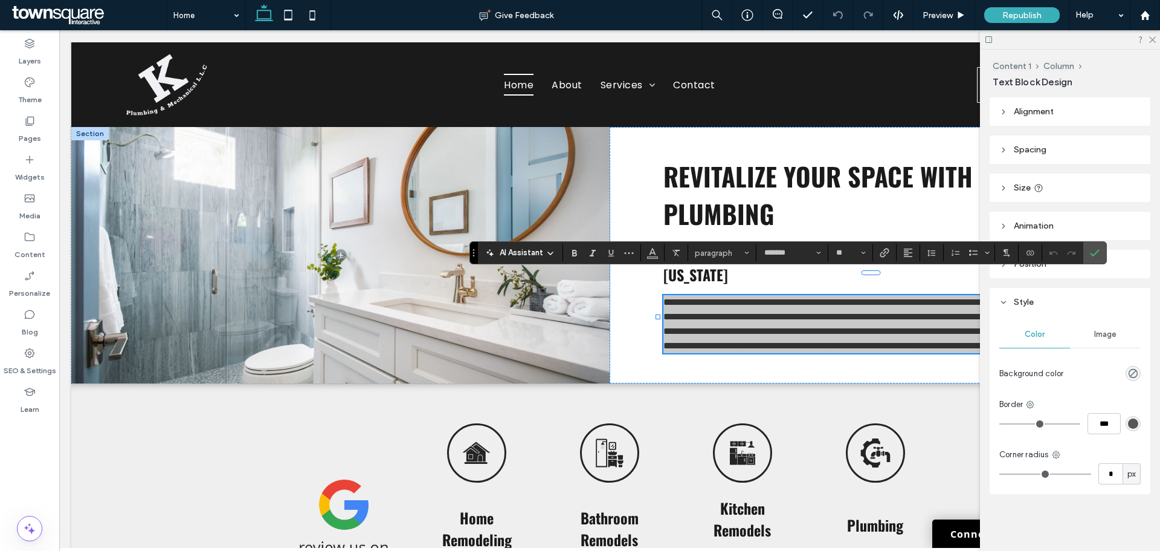
click at [513, 252] on span "AI Assistant" at bounding box center [522, 253] width 44 height 12
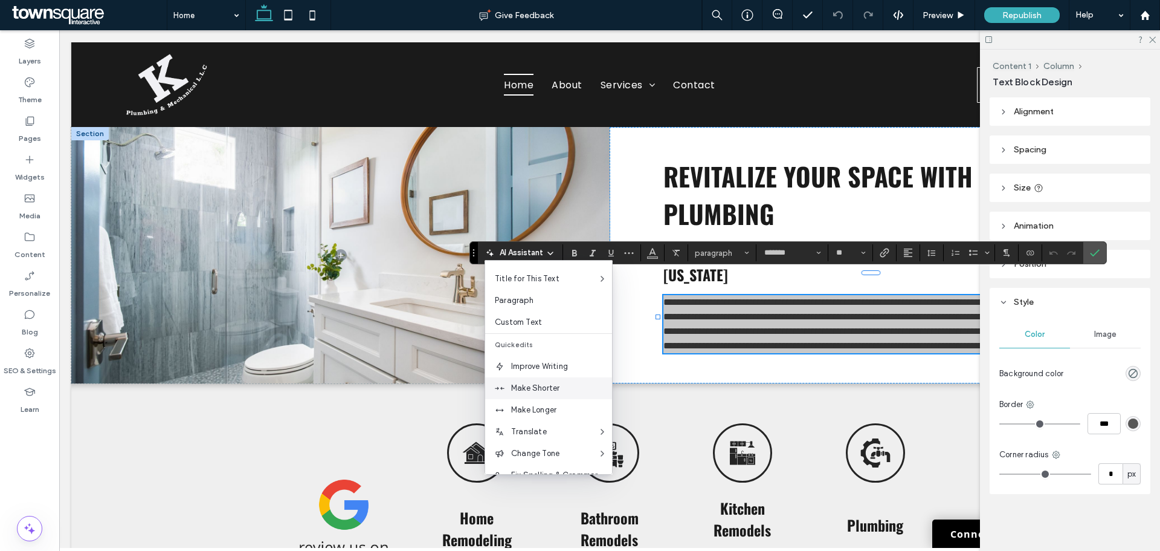
scroll to position [60, 0]
click at [539, 389] on span "Make Longer" at bounding box center [561, 390] width 101 height 12
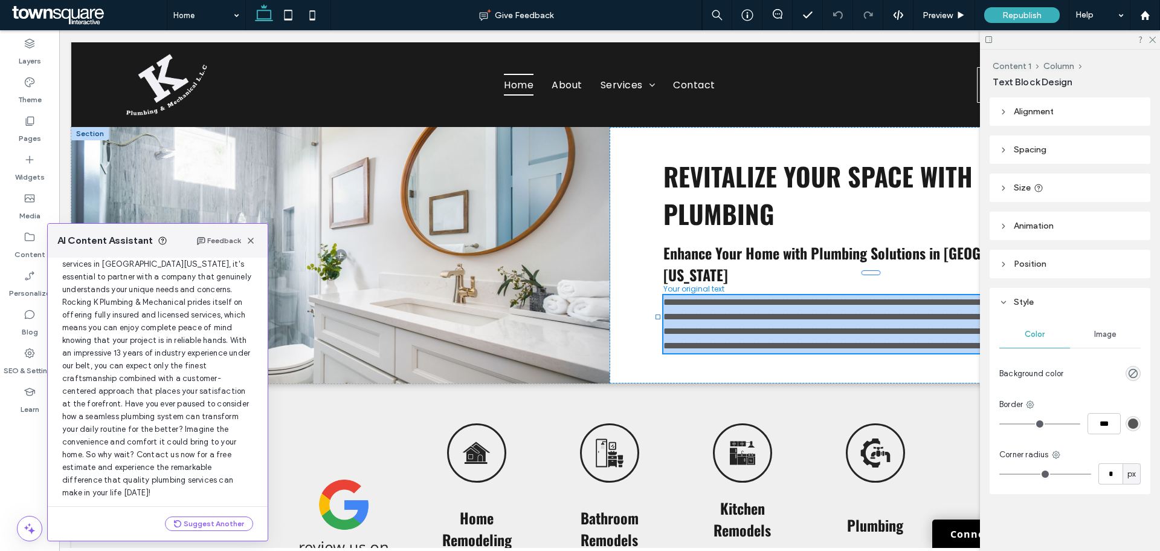
scroll to position [90, 0]
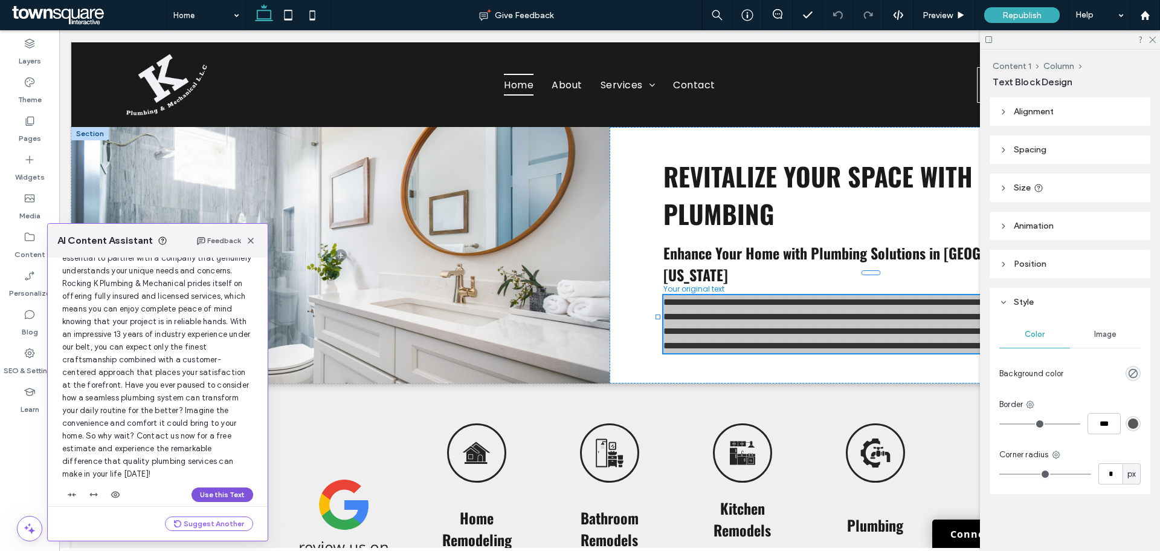
click at [224, 487] on button "Use this Text" at bounding box center [223, 494] width 62 height 15
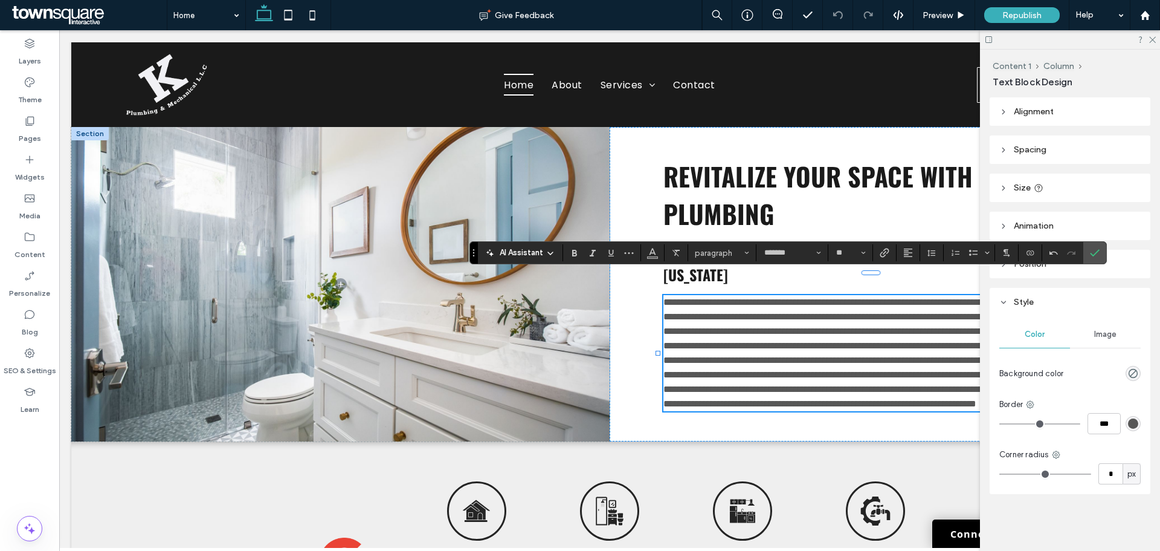
click at [515, 251] on span "AI Assistant" at bounding box center [522, 253] width 44 height 12
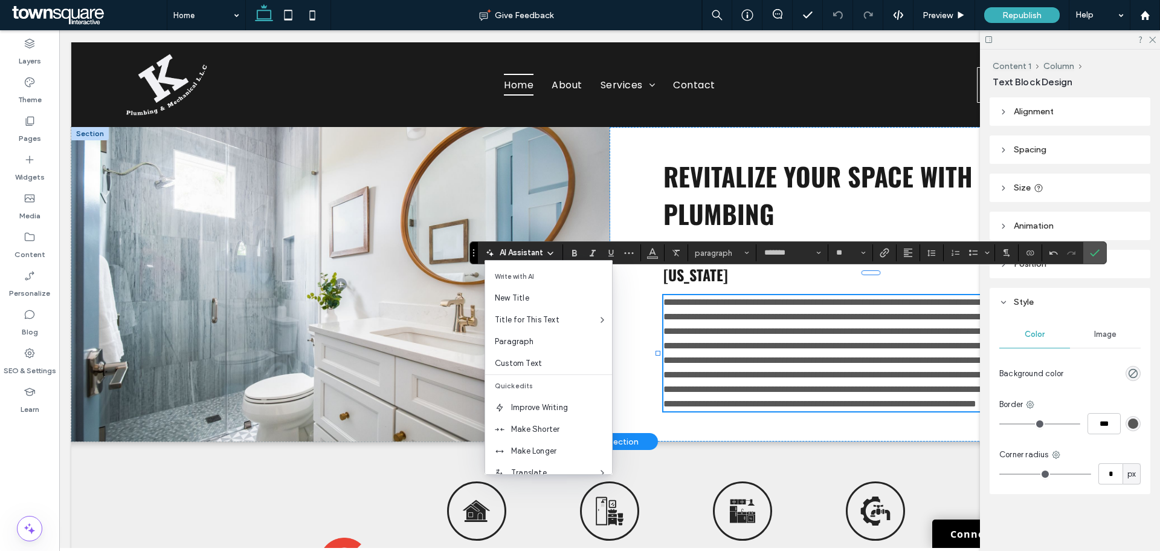
click at [699, 358] on span "**********" at bounding box center [873, 352] width 418 height 111
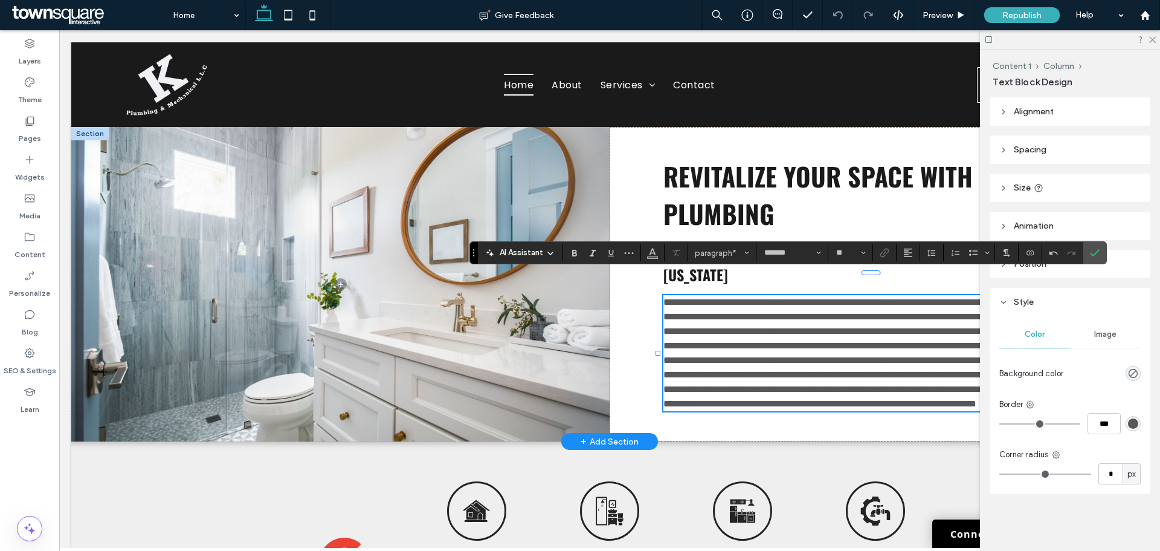
click at [670, 297] on span "**********" at bounding box center [873, 352] width 418 height 111
click at [736, 326] on span "**********" at bounding box center [873, 352] width 418 height 111
click at [735, 327] on span "**********" at bounding box center [873, 352] width 418 height 111
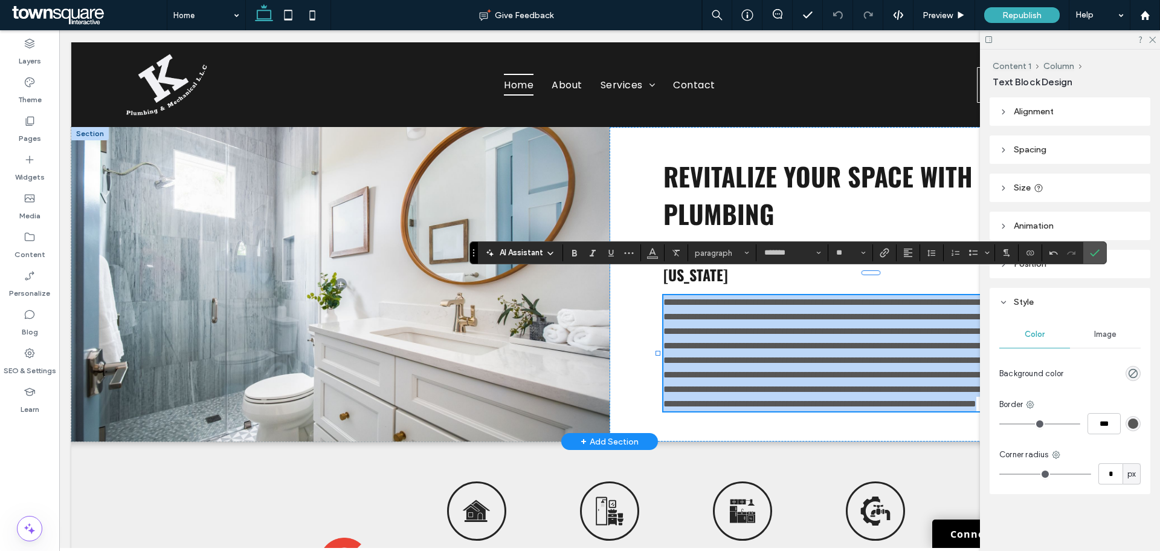
click at [733, 331] on span "**********" at bounding box center [873, 352] width 418 height 111
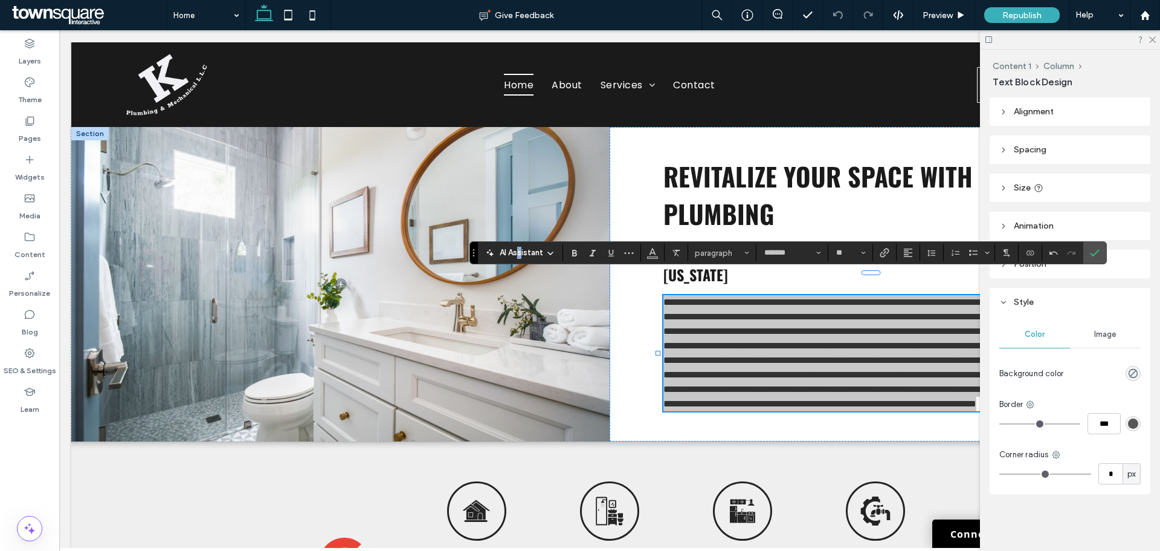
click at [519, 250] on span "AI Assistant" at bounding box center [522, 253] width 44 height 12
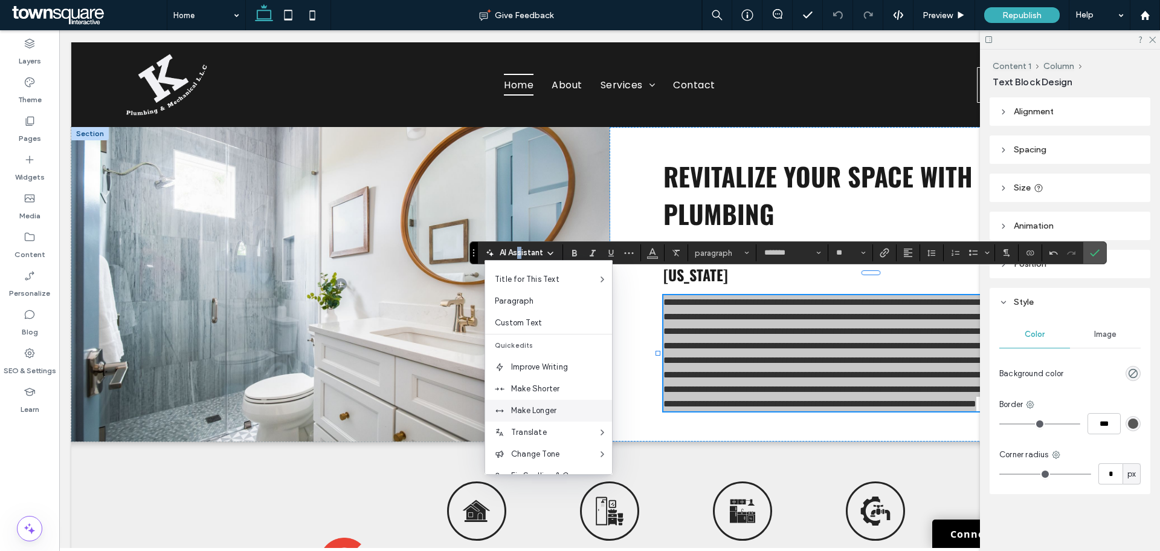
scroll to position [60, 0]
click at [529, 392] on span "Make Longer" at bounding box center [561, 390] width 101 height 12
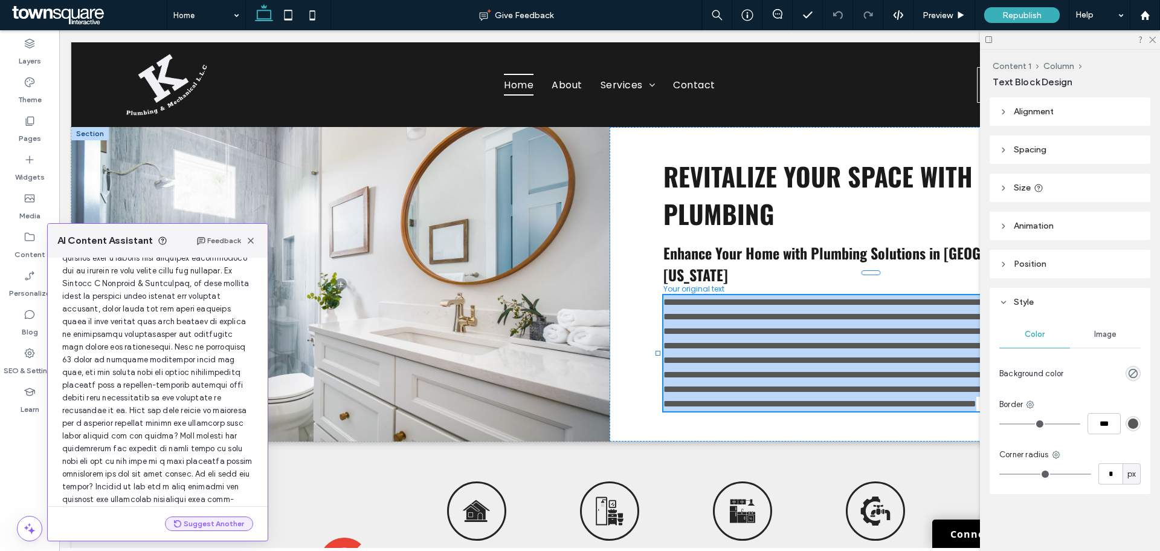
scroll to position [166, 0]
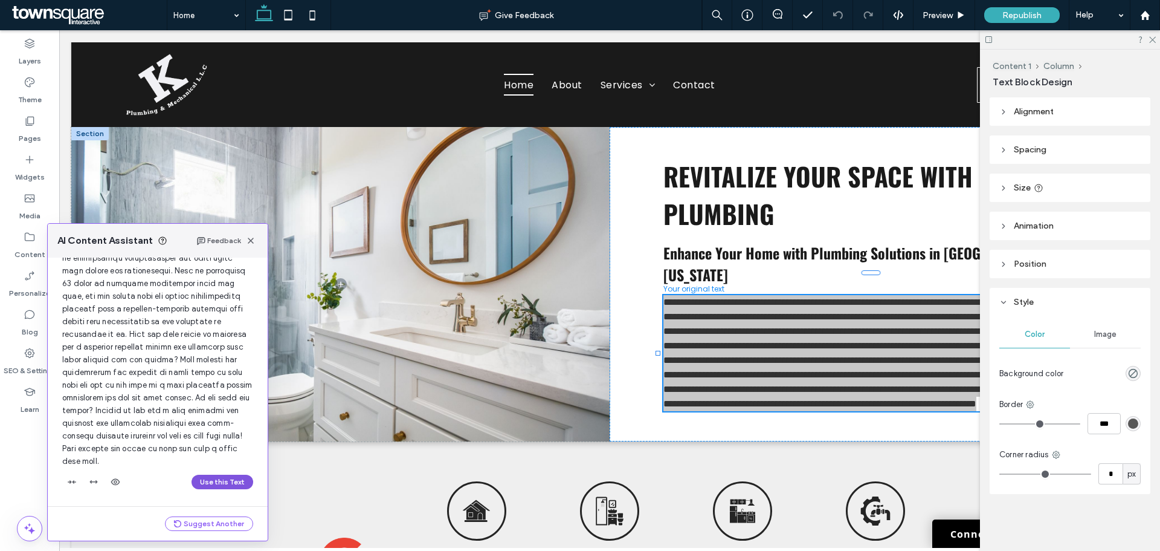
click at [215, 485] on button "Use this Text" at bounding box center [223, 481] width 62 height 15
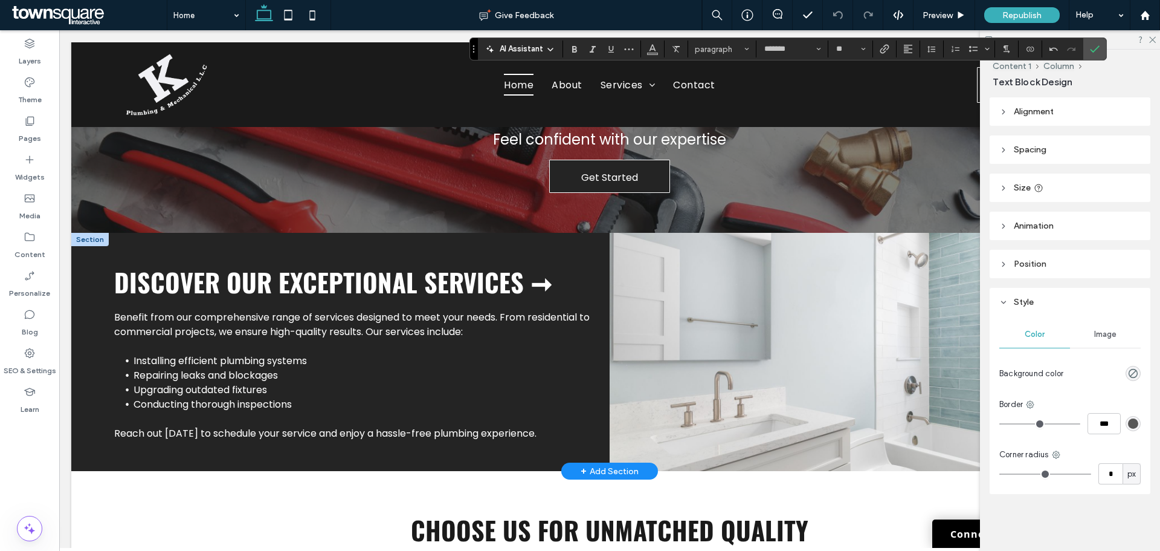
scroll to position [1082, 0]
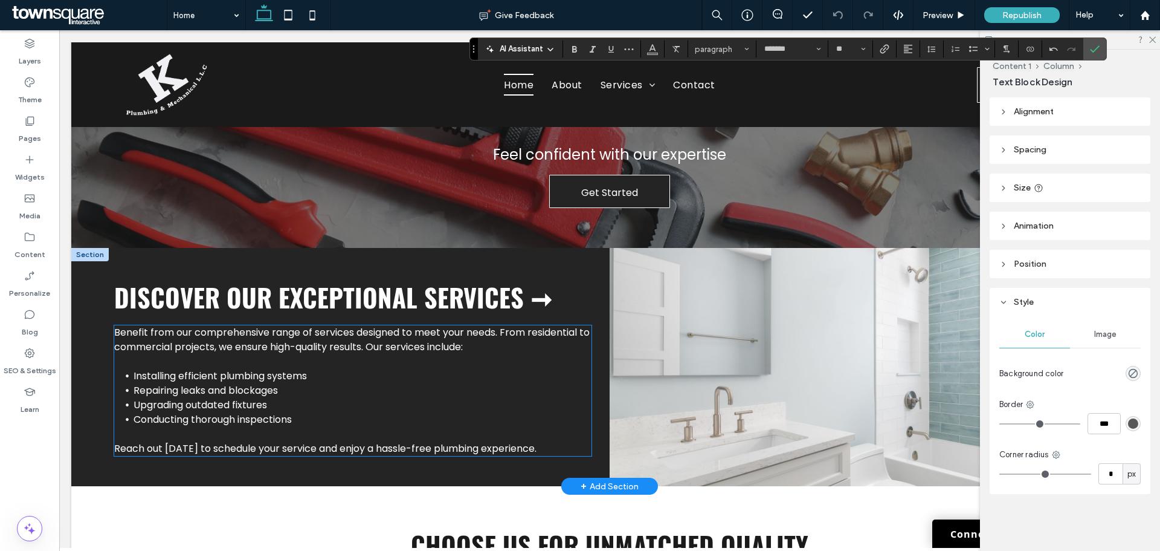
click at [164, 354] on span "Benefit from our comprehensive range of services designed to meet your needs. F…" at bounding box center [352, 339] width 476 height 28
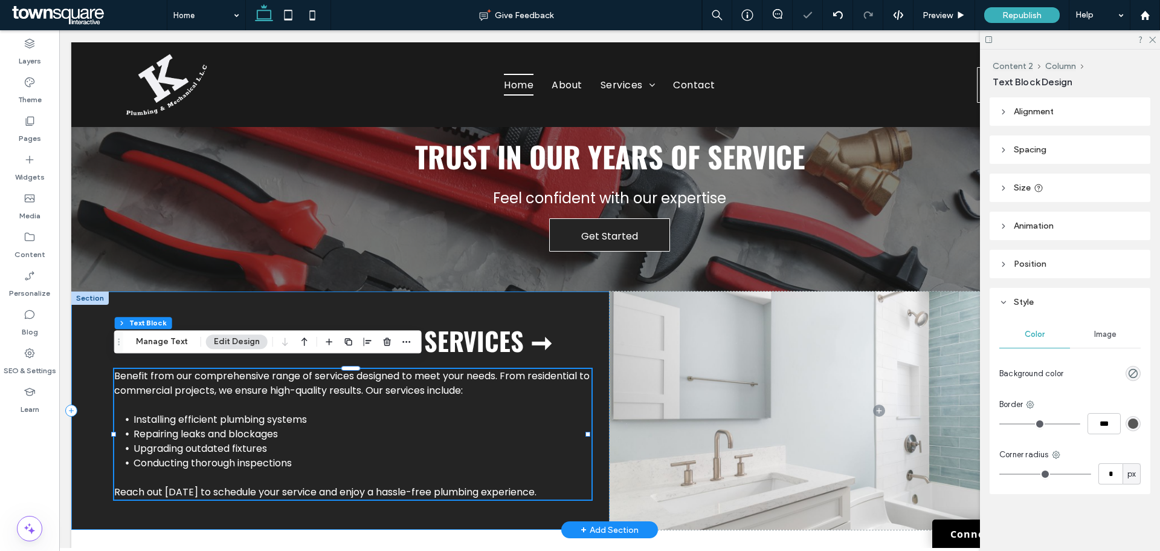
click at [157, 354] on div "Discover Our Exceptional Services ➞ Benefit from our comprehensive range of ser…" at bounding box center [340, 410] width 538 height 238
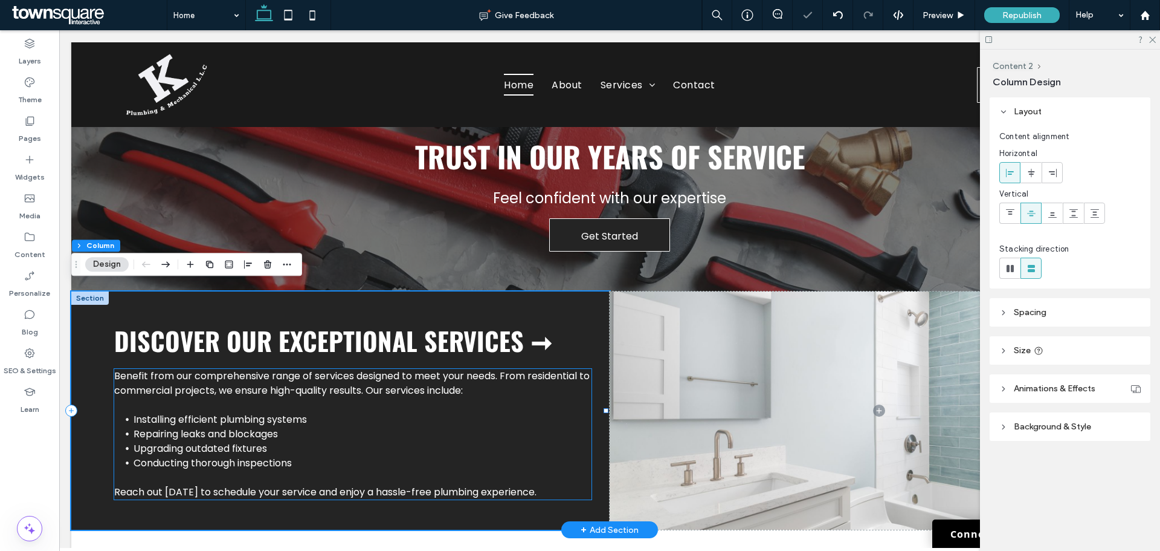
click at [161, 384] on span "Benefit from our comprehensive range of services designed to meet your needs. F…" at bounding box center [352, 383] width 476 height 28
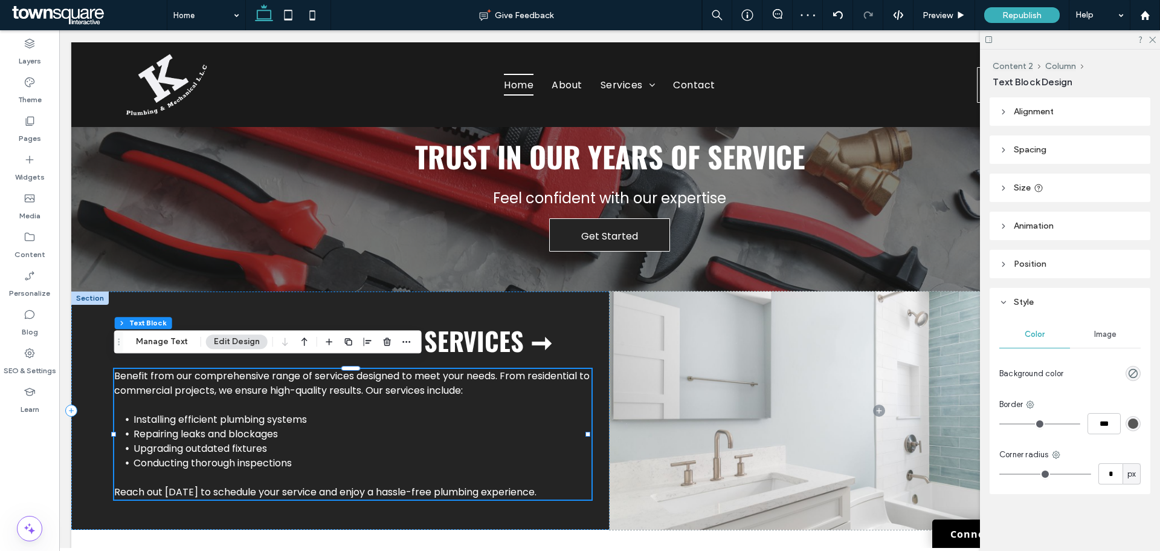
click at [156, 349] on div "Content 2 Column Text Block Manage Text Edit Design" at bounding box center [268, 341] width 308 height 23
click at [159, 343] on button "Manage Text" at bounding box center [162, 341] width 68 height 15
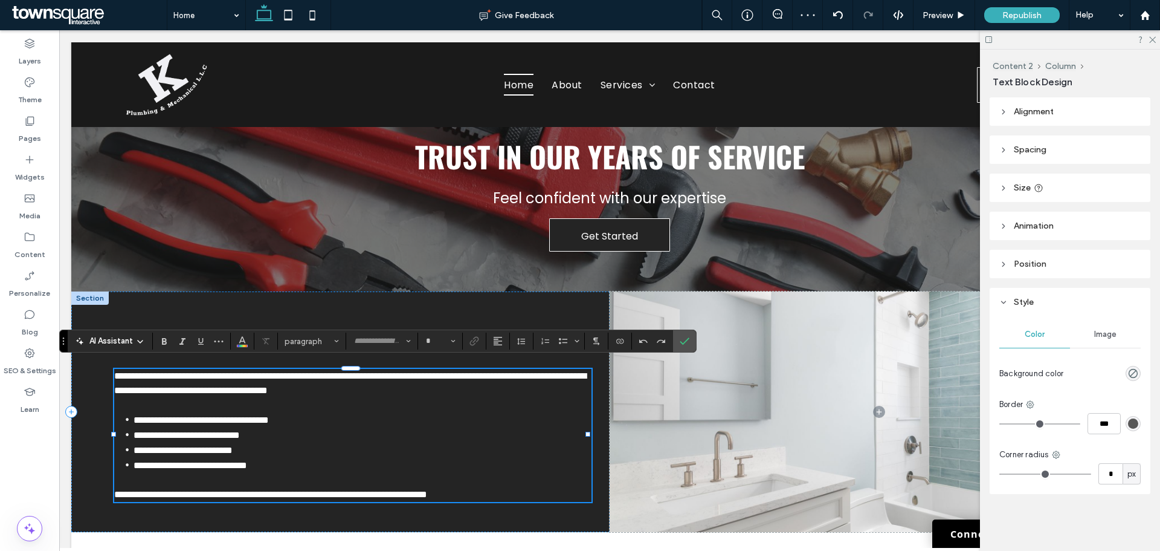
type input "*******"
type input "**"
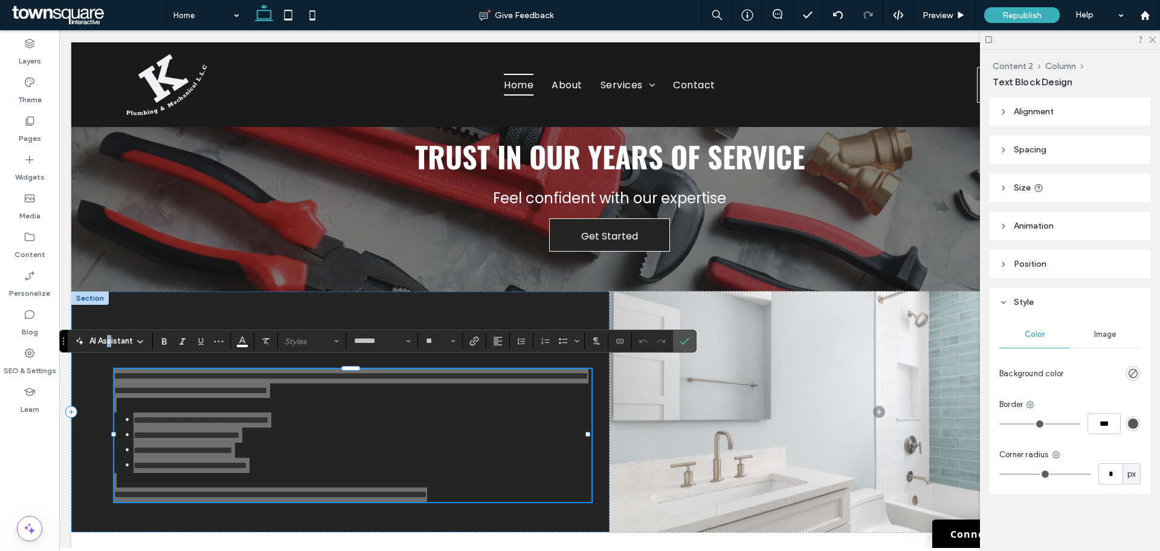
click at [109, 340] on span "AI Assistant" at bounding box center [111, 341] width 44 height 12
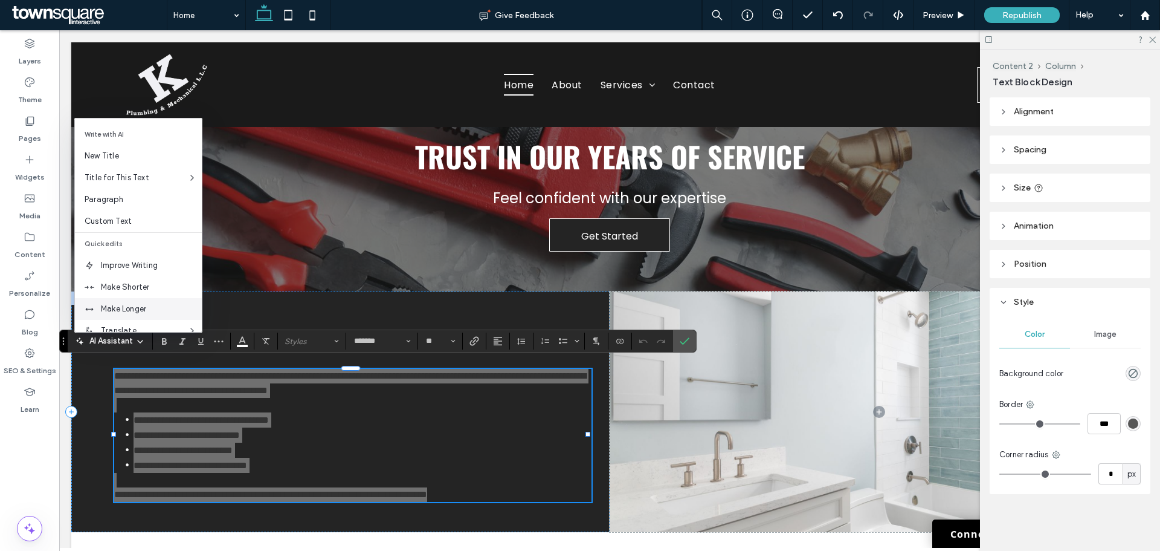
click at [132, 308] on span "Make Longer" at bounding box center [151, 309] width 101 height 12
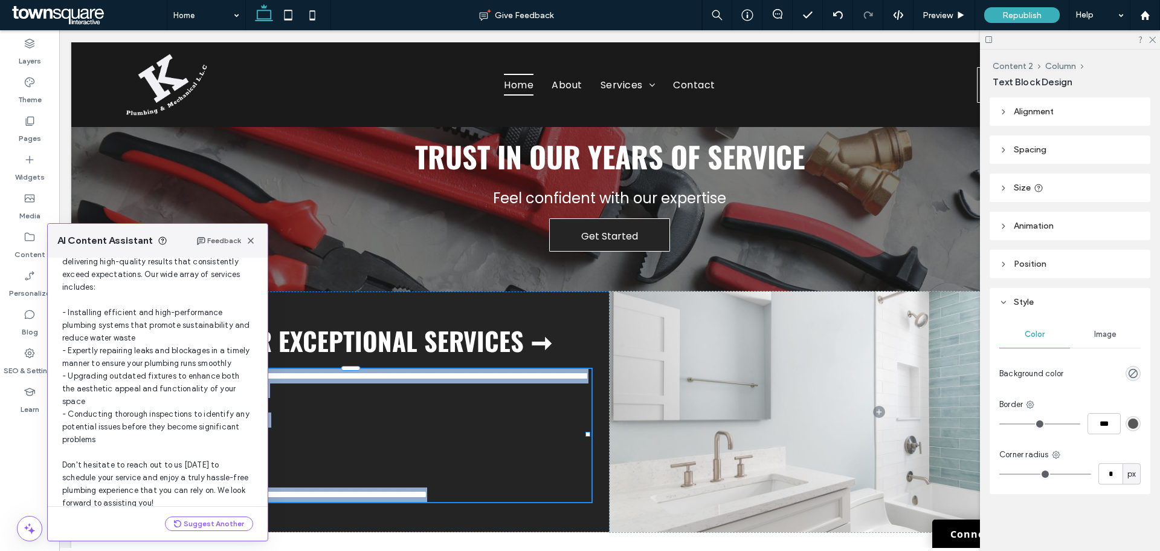
scroll to position [179, 0]
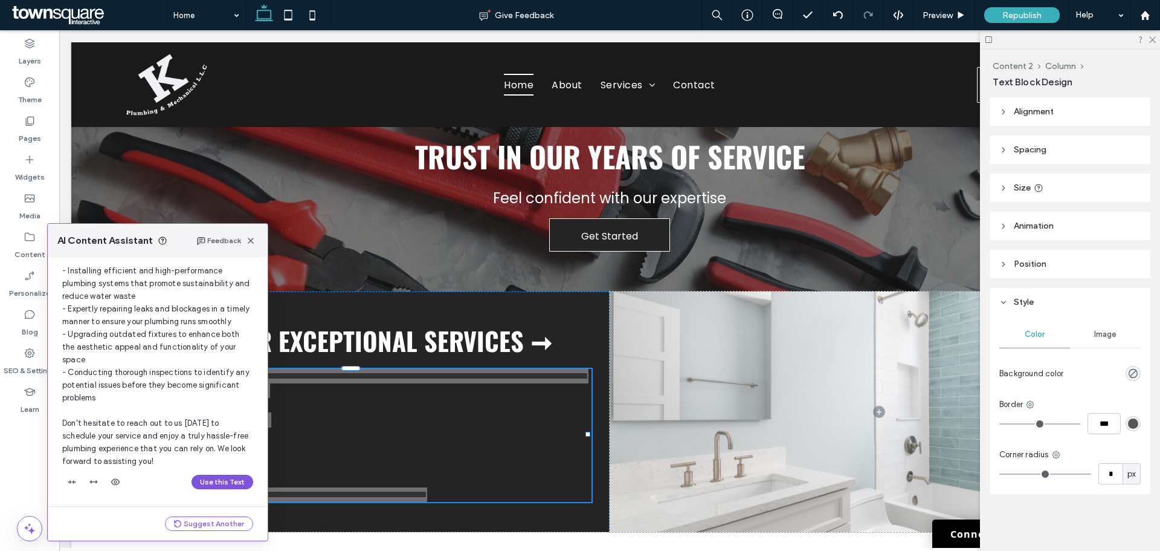
click at [205, 480] on button "Use this Text" at bounding box center [223, 481] width 62 height 15
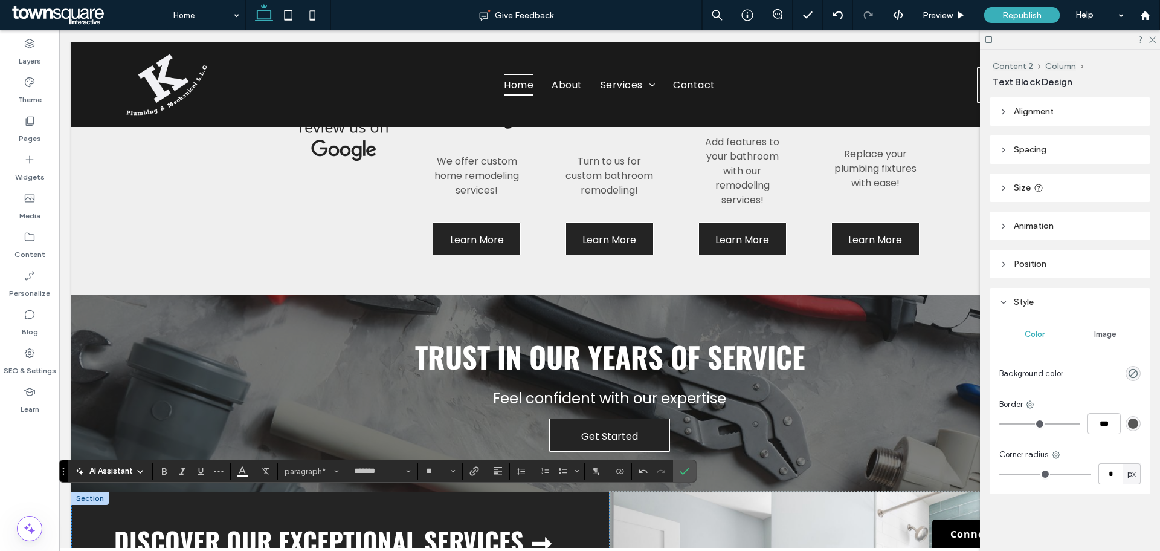
scroll to position [882, 0]
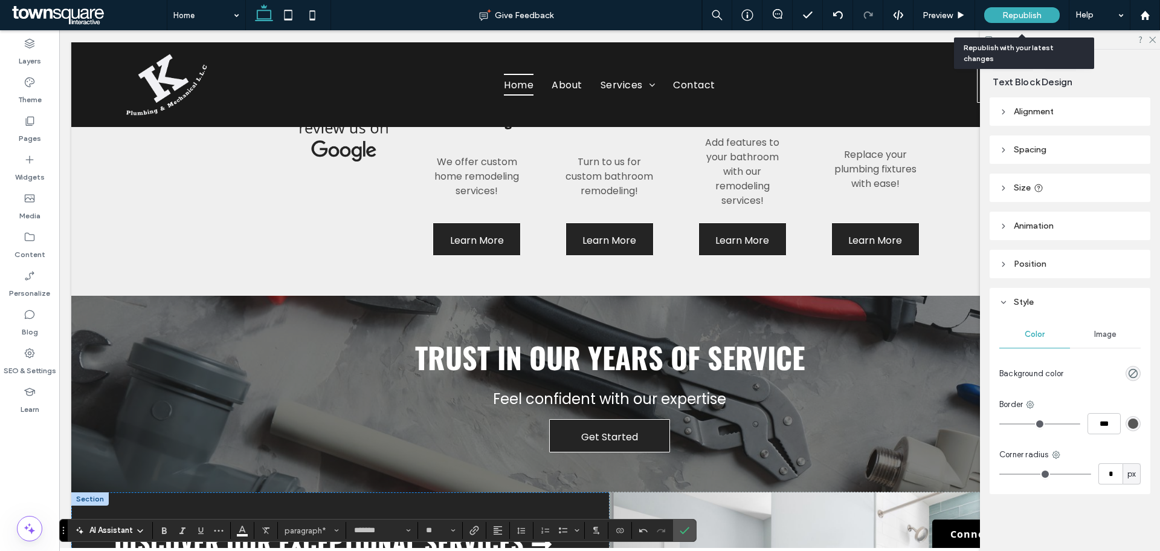
click at [1026, 11] on span "Republish" at bounding box center [1022, 15] width 39 height 10
